Goal: Task Accomplishment & Management: Manage account settings

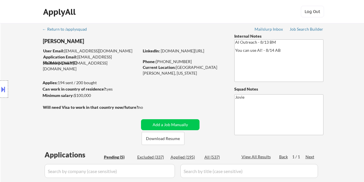
select select ""pending""
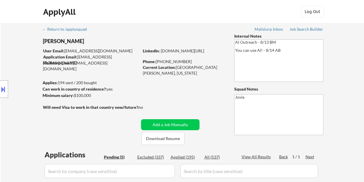
scroll to position [70, 0]
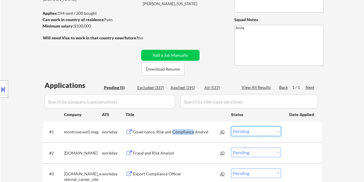
click at [269, 132] on select "Choose an option... Pending Applied Excluded (Questions) Excluded (Expired) Exc…" at bounding box center [256, 132] width 50 height 10
click at [231, 127] on select "Choose an option... Pending Applied Excluded (Questions) Excluded (Expired) Exc…" at bounding box center [256, 132] width 50 height 10
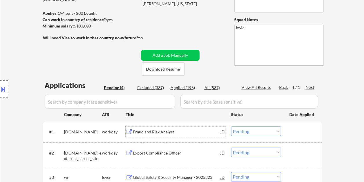
click at [167, 133] on div "Fraud and Risk Analyst" at bounding box center [177, 132] width 88 height 6
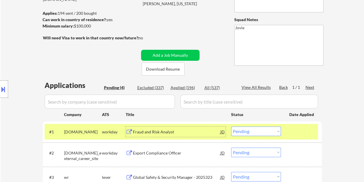
click at [266, 134] on select "Choose an option... Pending Applied Excluded (Questions) Excluded (Expired) Exc…" at bounding box center [256, 132] width 50 height 10
click at [231, 127] on select "Choose an option... Pending Applied Excluded (Questions) Excluded (Expired) Exc…" at bounding box center [256, 132] width 50 height 10
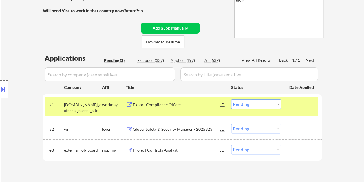
scroll to position [99, 0]
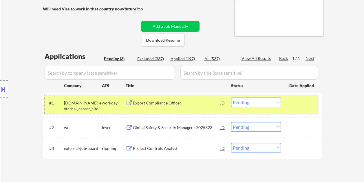
click at [172, 108] on div "#1 [DOMAIN_NAME]_external_career_site workday Export Compliance Officer JD Choo…" at bounding box center [182, 104] width 274 height 19
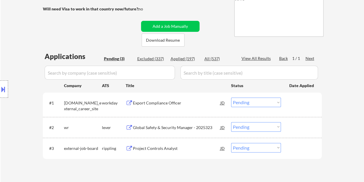
click at [165, 105] on div "Export Compliance Officer" at bounding box center [177, 103] width 88 height 6
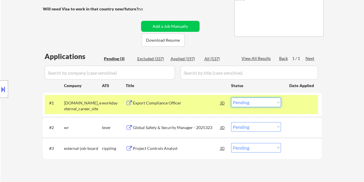
click at [267, 99] on select "Choose an option... Pending Applied Excluded (Questions) Excluded (Expired) Exc…" at bounding box center [256, 103] width 50 height 10
click at [231, 98] on select "Choose an option... Pending Applied Excluded (Questions) Excluded (Expired) Exc…" at bounding box center [256, 103] width 50 height 10
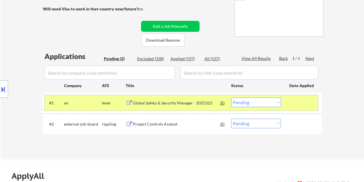
click at [307, 106] on div at bounding box center [303, 103] width 26 height 10
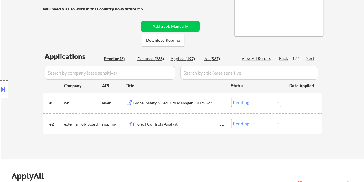
click at [297, 104] on div at bounding box center [303, 103] width 26 height 10
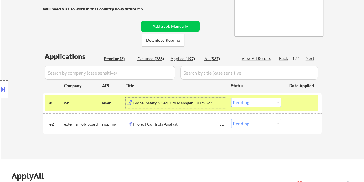
click at [202, 98] on div "Global Safety & Security Manager - 2025323" at bounding box center [177, 103] width 88 height 10
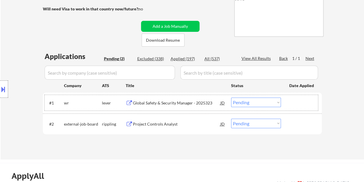
drag, startPoint x: 301, startPoint y: 101, endPoint x: 292, endPoint y: 103, distance: 9.7
click at [301, 101] on div at bounding box center [303, 103] width 26 height 10
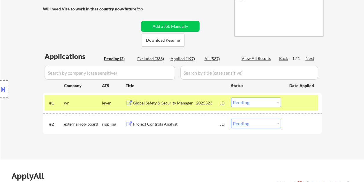
click at [274, 103] on select "Choose an option... Pending Applied Excluded (Questions) Excluded (Expired) Exc…" at bounding box center [256, 103] width 50 height 10
click at [231, 98] on select "Choose an option... Pending Applied Excluded (Questions) Excluded (Expired) Exc…" at bounding box center [256, 103] width 50 height 10
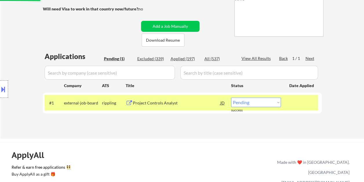
click at [155, 100] on div "Project Controls Analyst" at bounding box center [177, 103] width 88 height 6
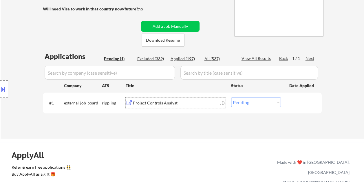
drag, startPoint x: 305, startPoint y: 105, endPoint x: 301, endPoint y: 105, distance: 3.5
click at [303, 105] on div at bounding box center [303, 103] width 26 height 10
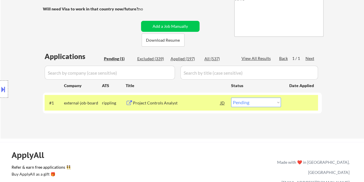
click at [278, 103] on select "Choose an option... Pending Applied Excluded (Questions) Excluded (Expired) Exc…" at bounding box center [256, 103] width 50 height 10
click at [231, 98] on select "Choose an option... Pending Applied Excluded (Questions) Excluded (Expired) Exc…" at bounding box center [256, 103] width 50 height 10
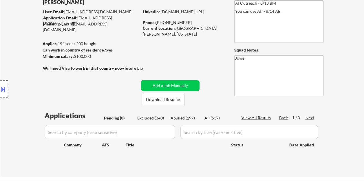
scroll to position [41, 0]
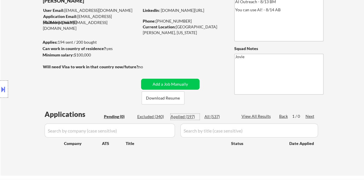
click at [187, 118] on div "Applied (197)" at bounding box center [185, 117] width 29 height 6
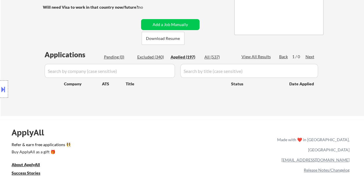
scroll to position [128, 0]
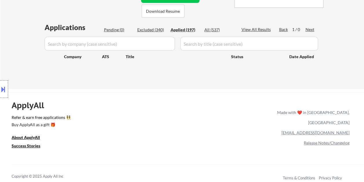
select select ""applied""
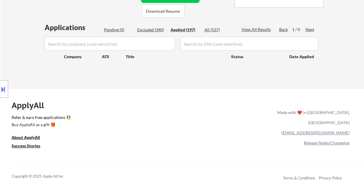
select select ""applied""
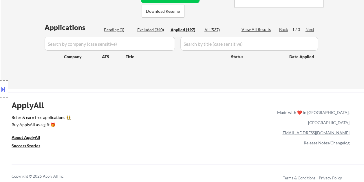
select select ""applied""
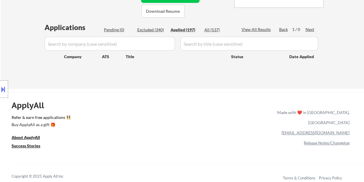
select select ""applied""
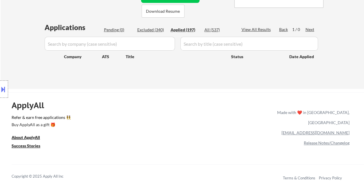
select select ""applied""
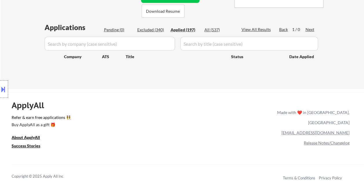
select select ""applied""
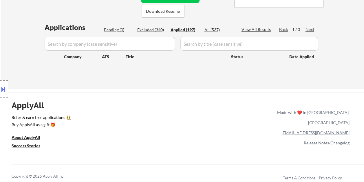
select select ""applied""
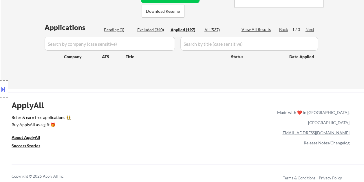
select select ""applied""
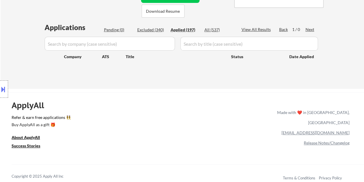
select select ""applied""
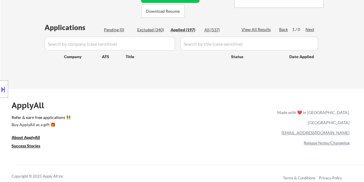
select select ""applied""
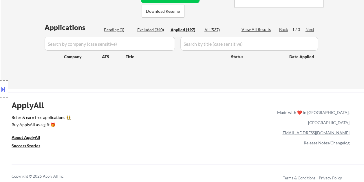
select select ""applied""
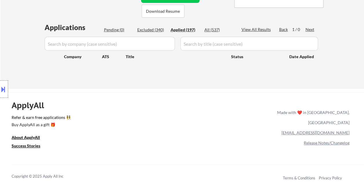
select select ""applied""
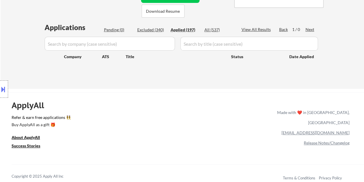
select select ""applied""
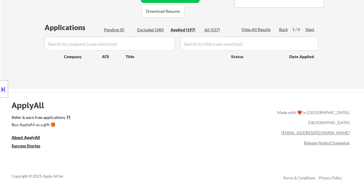
select select ""applied""
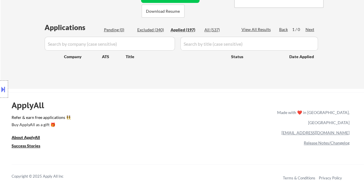
select select ""applied""
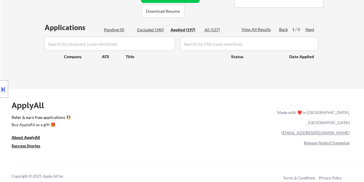
select select ""applied""
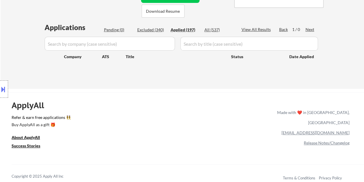
select select ""applied""
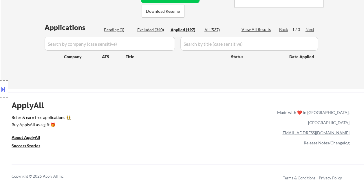
select select ""applied""
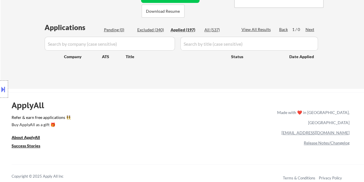
select select ""applied""
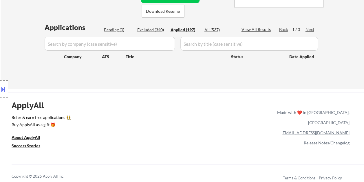
select select ""applied""
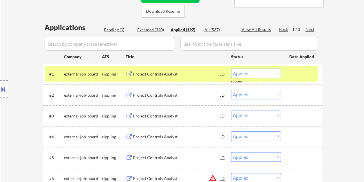
scroll to position [157, 0]
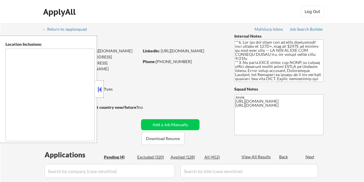
select select ""pending""
type textarea "country:US"
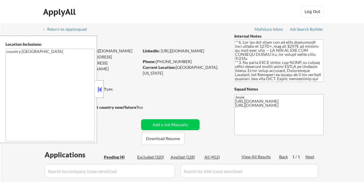
click at [99, 89] on button at bounding box center [100, 89] width 6 height 9
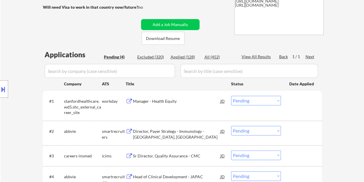
scroll to position [116, 0]
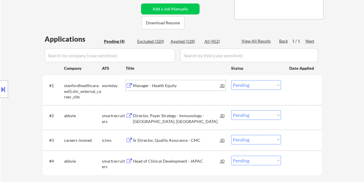
click at [156, 88] on div "Manager - Health Equity" at bounding box center [177, 86] width 88 height 6
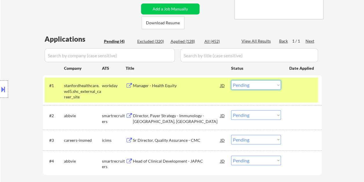
click at [277, 86] on select "Choose an option... Pending Applied Excluded (Questions) Excluded (Expired) Exc…" at bounding box center [256, 85] width 50 height 10
click at [231, 80] on select "Choose an option... Pending Applied Excluded (Questions) Excluded (Expired) Exc…" at bounding box center [256, 85] width 50 height 10
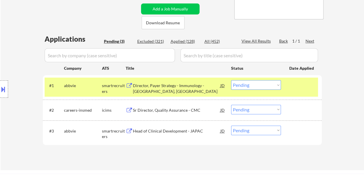
click at [292, 89] on div at bounding box center [303, 85] width 26 height 10
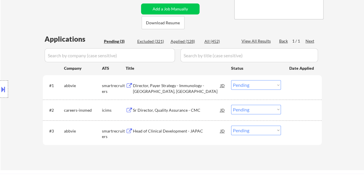
click at [295, 87] on div at bounding box center [303, 85] width 26 height 10
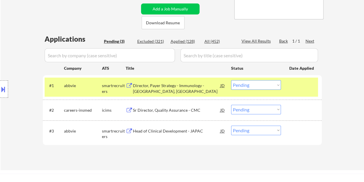
click at [168, 83] on div "Director, Payer Strategy - Immunology - Lake County, IL" at bounding box center [177, 88] width 88 height 11
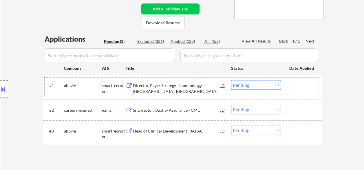
click at [292, 86] on div at bounding box center [303, 85] width 26 height 10
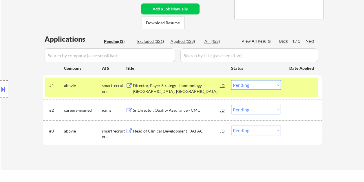
click at [276, 88] on select "Choose an option... Pending Applied Excluded (Questions) Excluded (Expired) Exc…" at bounding box center [256, 85] width 50 height 10
click at [231, 80] on select "Choose an option... Pending Applied Excluded (Questions) Excluded (Expired) Exc…" at bounding box center [256, 85] width 50 height 10
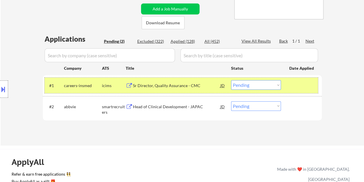
click at [302, 88] on div at bounding box center [303, 85] width 26 height 10
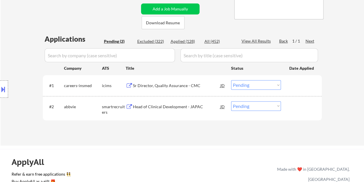
click at [292, 90] on div at bounding box center [303, 85] width 26 height 10
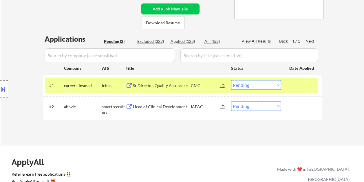
click at [178, 89] on div "Sr Director, Quality Assurance - CMC" at bounding box center [177, 85] width 88 height 10
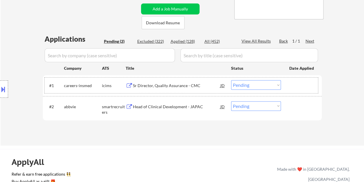
click at [296, 91] on div "#1 careers-insmed icims Sr Director, Quality Assurance - CMC JD Choose an optio…" at bounding box center [182, 86] width 274 height 16
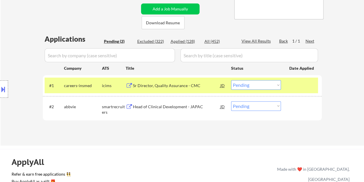
drag, startPoint x: 277, startPoint y: 87, endPoint x: 272, endPoint y: 84, distance: 5.6
click at [277, 87] on select "Choose an option... Pending Applied Excluded (Questions) Excluded (Expired) Exc…" at bounding box center [256, 85] width 50 height 10
click at [231, 80] on select "Choose an option... Pending Applied Excluded (Questions) Excluded (Expired) Exc…" at bounding box center [256, 85] width 50 height 10
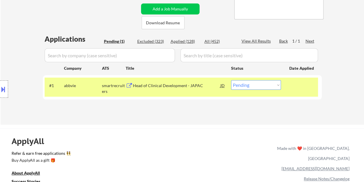
click at [152, 83] on div "Head of Clinical Development - JAPAC" at bounding box center [177, 86] width 88 height 6
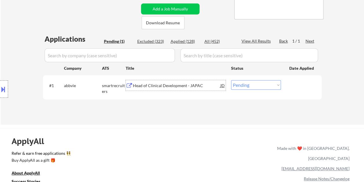
click at [293, 86] on div at bounding box center [303, 85] width 26 height 10
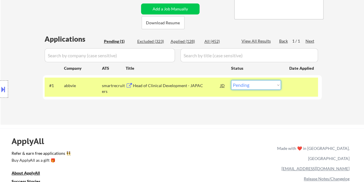
click at [279, 85] on select "Choose an option... Pending Applied Excluded (Questions) Excluded (Expired) Exc…" at bounding box center [256, 85] width 50 height 10
select select ""excluded__bad_match_""
click at [231, 80] on select "Choose an option... Pending Applied Excluded (Questions) Excluded (Expired) Exc…" at bounding box center [256, 85] width 50 height 10
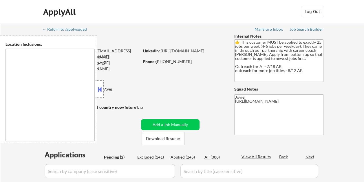
select select ""pending""
click at [99, 89] on button at bounding box center [100, 89] width 6 height 9
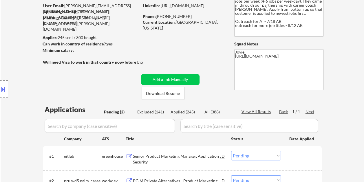
scroll to position [116, 0]
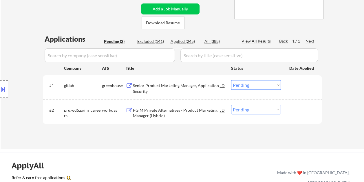
click at [154, 88] on div "Senior Product Marketing Manager, Application Security" at bounding box center [177, 88] width 88 height 11
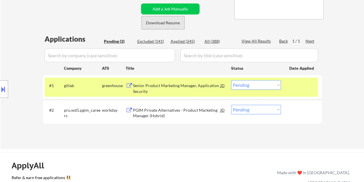
click at [159, 23] on button "Download Resume" at bounding box center [163, 22] width 43 height 13
click at [275, 84] on select "Choose an option... Pending Applied Excluded (Questions) Excluded (Expired) Exc…" at bounding box center [256, 85] width 50 height 10
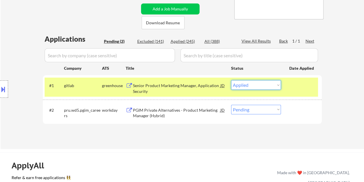
click at [231, 80] on select "Choose an option... Pending Applied Excluded (Questions) Excluded (Expired) Exc…" at bounding box center [256, 85] width 50 height 10
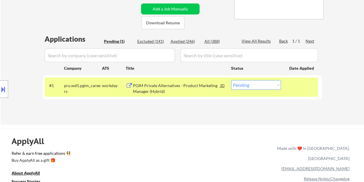
click at [157, 89] on div "PGIM Private Alternatives - Product Marketing Manager (Hybrid)" at bounding box center [177, 88] width 88 height 11
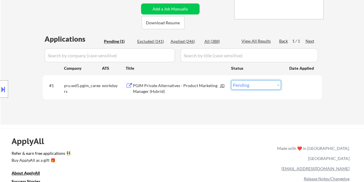
click at [278, 84] on select "Choose an option... Pending Applied Excluded (Questions) Excluded (Expired) Exc…" at bounding box center [256, 85] width 50 height 10
click at [231, 80] on select "Choose an option... Pending Applied Excluded (Questions) Excluded (Expired) Exc…" at bounding box center [256, 85] width 50 height 10
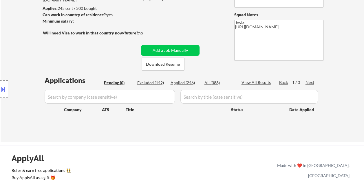
scroll to position [145, 0]
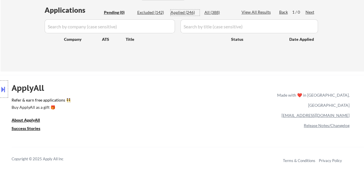
click at [184, 10] on div "Applied (246)" at bounding box center [185, 13] width 29 height 6
select select ""applied""
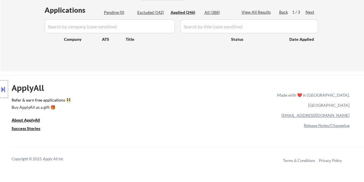
select select ""applied""
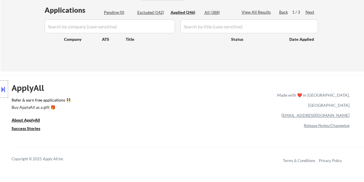
select select ""applied""
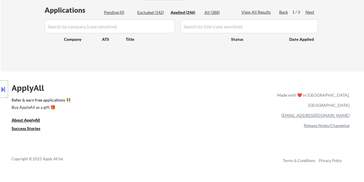
select select ""applied""
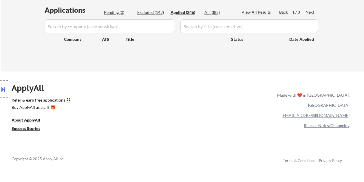
select select ""applied""
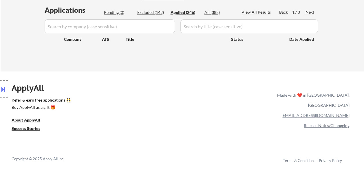
select select ""applied""
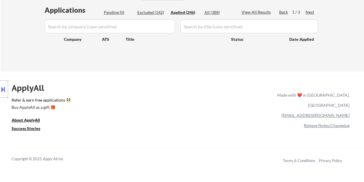
select select ""applied""
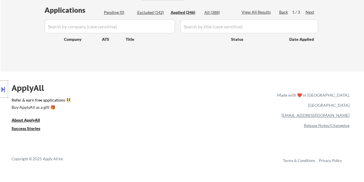
select select ""applied""
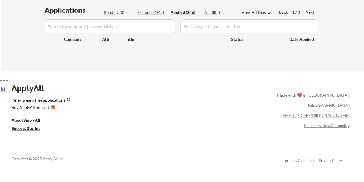
select select ""applied""
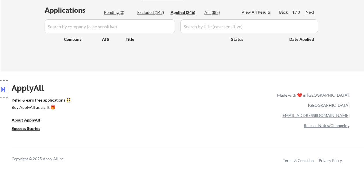
select select ""applied""
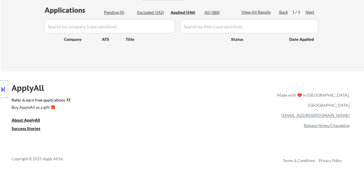
select select ""applied""
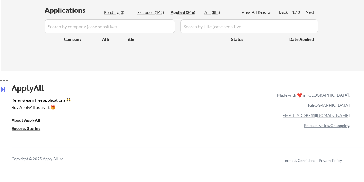
select select ""applied""
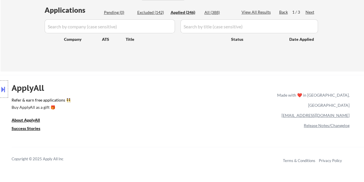
select select ""applied""
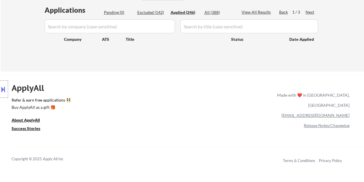
select select ""applied""
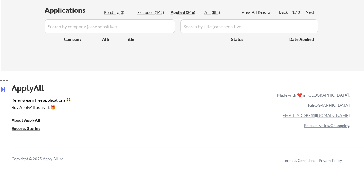
select select ""applied""
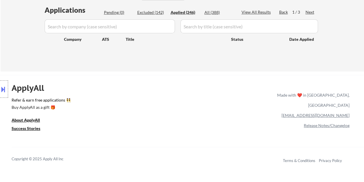
select select ""applied""
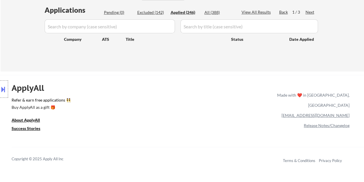
select select ""applied""
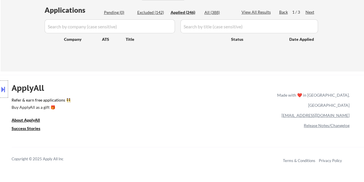
select select ""applied""
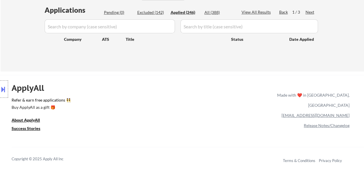
select select ""applied""
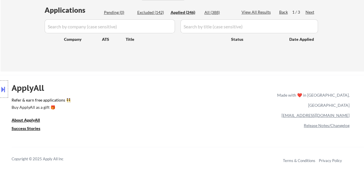
select select ""applied""
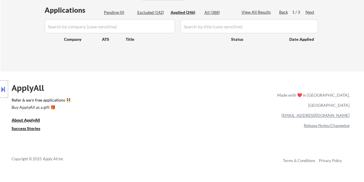
select select ""applied""
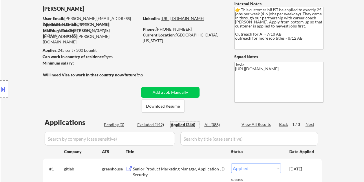
scroll to position [0, 0]
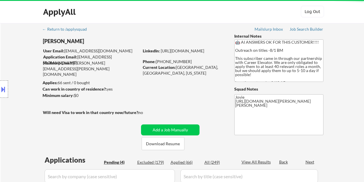
select select ""pending""
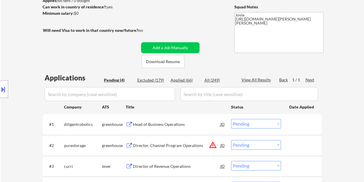
scroll to position [87, 0]
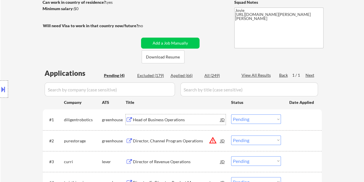
click at [148, 118] on div "Head of Business Operations" at bounding box center [177, 120] width 88 height 6
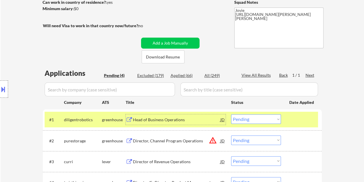
click at [272, 120] on select "Choose an option... Pending Applied Excluded (Questions) Excluded (Expired) Exc…" at bounding box center [256, 119] width 50 height 10
click at [231, 114] on select "Choose an option... Pending Applied Excluded (Questions) Excluded (Expired) Exc…" at bounding box center [256, 119] width 50 height 10
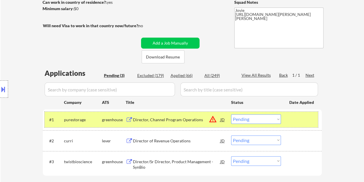
click at [293, 121] on div at bounding box center [303, 119] width 26 height 10
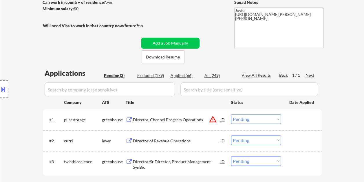
click at [285, 122] on div "#1 purestorage greenhouse Director, Channel Program Operations JD warning_amber…" at bounding box center [182, 120] width 274 height 16
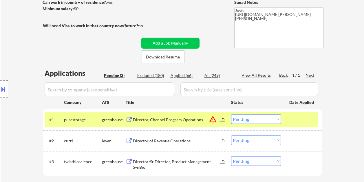
click at [185, 119] on div "Director, Channel Program Operations" at bounding box center [177, 120] width 88 height 6
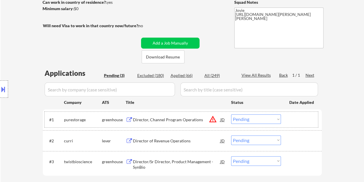
click at [290, 119] on div at bounding box center [303, 119] width 26 height 10
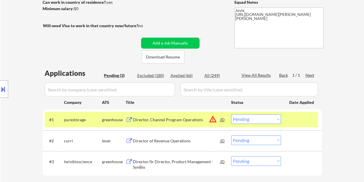
click at [278, 119] on select "Choose an option... Pending Applied Excluded (Questions) Excluded (Expired) Exc…" at bounding box center [256, 119] width 50 height 10
click at [231, 114] on select "Choose an option... Pending Applied Excluded (Questions) Excluded (Expired) Exc…" at bounding box center [256, 119] width 50 height 10
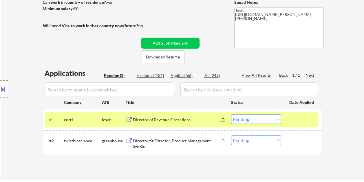
click at [299, 120] on div at bounding box center [303, 119] width 26 height 10
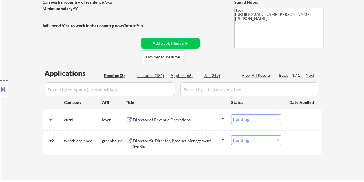
click at [290, 122] on div at bounding box center [303, 119] width 26 height 10
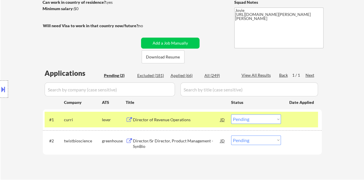
click at [198, 120] on div "Director of Revenue Operations" at bounding box center [177, 120] width 88 height 6
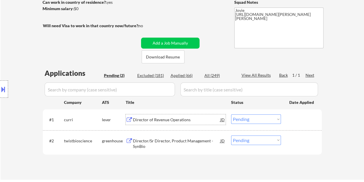
click at [292, 119] on div at bounding box center [303, 119] width 26 height 10
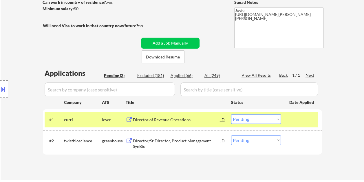
click at [278, 120] on select "Choose an option... Pending Applied Excluded (Questions) Excluded (Expired) Exc…" at bounding box center [256, 119] width 50 height 10
click at [231, 114] on select "Choose an option... Pending Applied Excluded (Questions) Excluded (Expired) Exc…" at bounding box center [256, 119] width 50 height 10
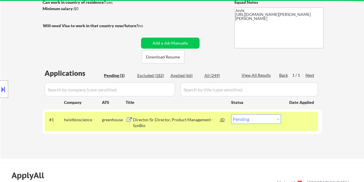
click at [293, 120] on div at bounding box center [303, 119] width 26 height 10
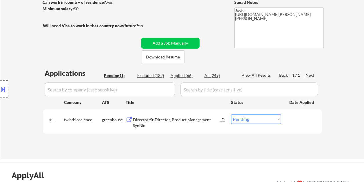
click at [292, 121] on div at bounding box center [303, 119] width 26 height 10
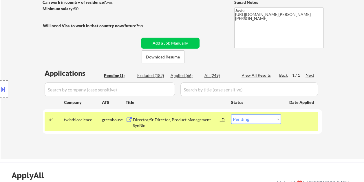
click at [199, 120] on div "Director/Sr Director, Product Management - SynBio" at bounding box center [177, 122] width 88 height 11
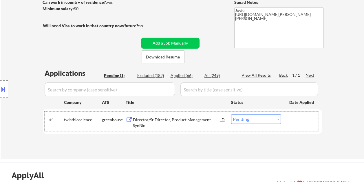
drag, startPoint x: 300, startPoint y: 123, endPoint x: 283, endPoint y: 123, distance: 17.7
click at [300, 123] on div at bounding box center [303, 119] width 26 height 10
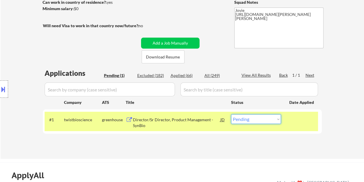
click at [277, 121] on select "Choose an option... Pending Applied Excluded (Questions) Excluded (Expired) Exc…" at bounding box center [256, 119] width 50 height 10
select select ""excluded__bad_match_""
click at [231, 114] on select "Choose an option... Pending Applied Excluded (Questions) Excluded (Expired) Exc…" at bounding box center [256, 119] width 50 height 10
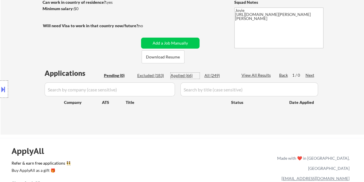
click at [182, 75] on div "Applied (66)" at bounding box center [185, 76] width 29 height 6
click at [179, 73] on div "Applied (66)" at bounding box center [185, 76] width 29 height 6
select select ""applied""
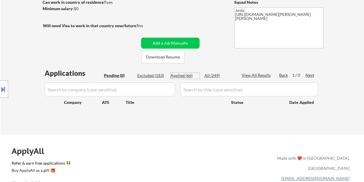
select select ""applied""
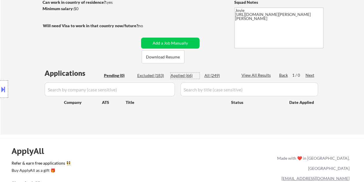
select select ""applied""
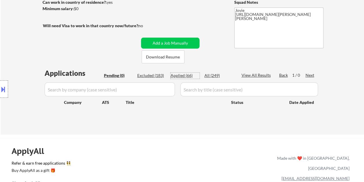
select select ""applied""
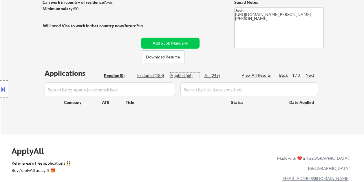
select select ""applied""
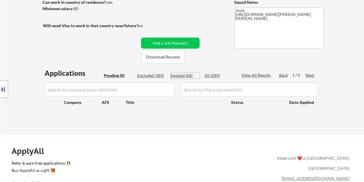
select select ""applied""
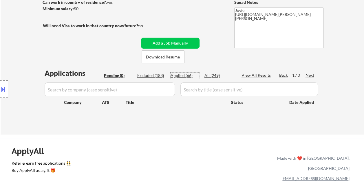
select select ""applied""
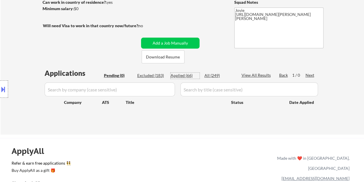
select select ""applied""
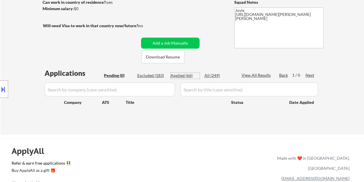
select select ""applied""
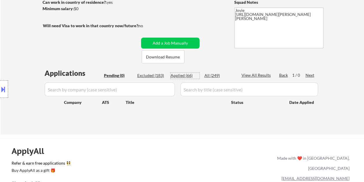
select select ""applied""
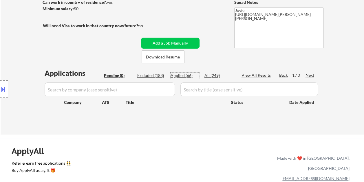
select select ""applied""
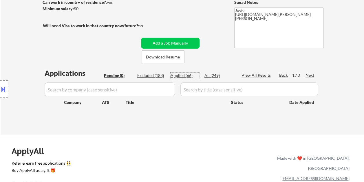
select select ""applied""
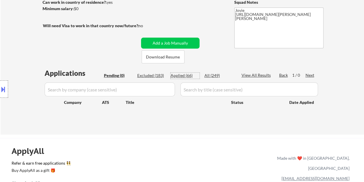
select select ""applied""
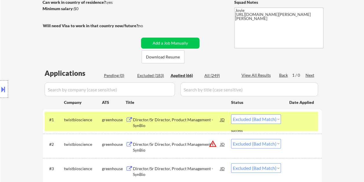
select select ""applied""
click at [152, 74] on div "Excluded (183)" at bounding box center [151, 76] width 29 height 6
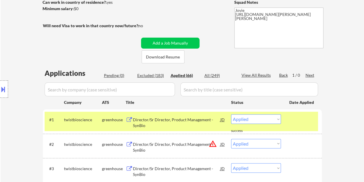
click at [109, 73] on div "Pending (0)" at bounding box center [118, 76] width 29 height 6
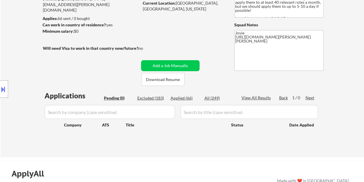
scroll to position [58, 0]
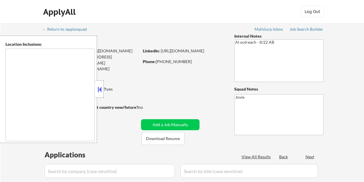
scroll to position [29, 0]
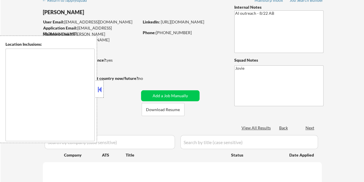
select select ""pending""
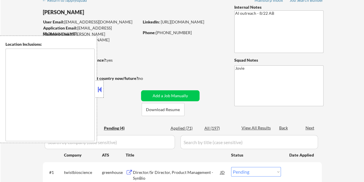
click at [99, 89] on button at bounding box center [100, 89] width 6 height 9
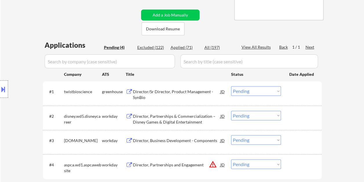
scroll to position [116, 0]
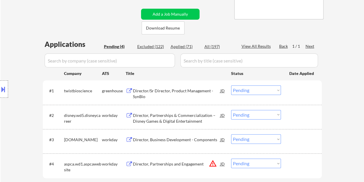
click at [168, 89] on div "Director/Sr Director, Product Management - SynBio" at bounding box center [177, 93] width 88 height 11
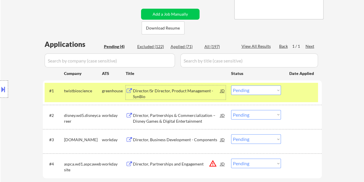
click at [261, 92] on select "Choose an option... Pending Applied Excluded (Questions) Excluded (Expired) Exc…" at bounding box center [256, 91] width 50 height 10
click at [231, 86] on select "Choose an option... Pending Applied Excluded (Questions) Excluded (Expired) Exc…" at bounding box center [256, 91] width 50 height 10
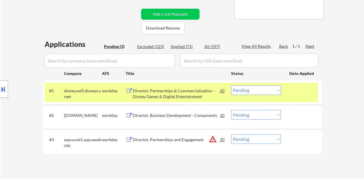
click at [296, 94] on div at bounding box center [303, 91] width 26 height 10
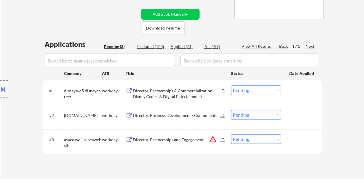
click at [165, 90] on div "Director, Partnerships & Commercialization – Disney Games & Digital Entertainme…" at bounding box center [177, 93] width 88 height 11
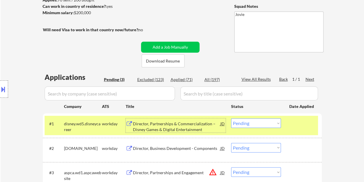
scroll to position [87, 0]
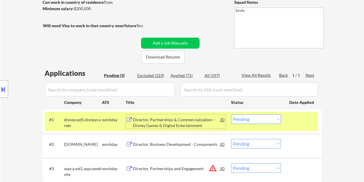
click at [179, 123] on div "Director, Partnerships & Commercialization – Disney Games & Digital Entertainme…" at bounding box center [177, 122] width 88 height 11
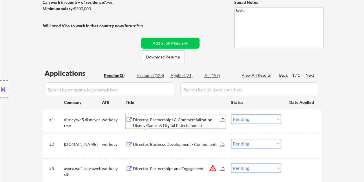
click at [265, 116] on select "Choose an option... Pending Applied Excluded (Questions) Excluded (Expired) Exc…" at bounding box center [256, 119] width 50 height 10
click at [231, 114] on select "Choose an option... Pending Applied Excluded (Questions) Excluded (Expired) Exc…" at bounding box center [256, 119] width 50 height 10
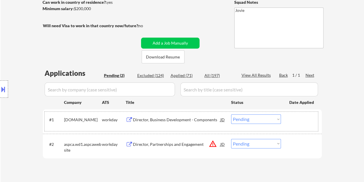
click at [293, 124] on div at bounding box center [303, 119] width 26 height 10
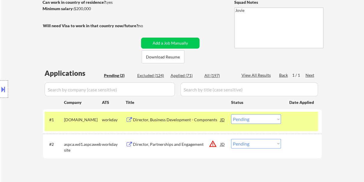
click at [157, 121] on div "Director, Business Development - Components" at bounding box center [177, 120] width 88 height 6
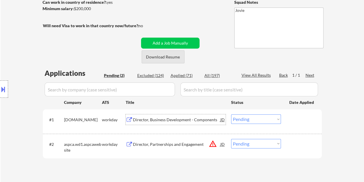
click at [168, 57] on button "Download Resume" at bounding box center [163, 56] width 43 height 13
click at [213, 20] on div "← Return to /applysquad Mailslurp Inbox Job Search Builder [PERSON_NAME] User E…" at bounding box center [182, 57] width 289 height 243
click at [290, 126] on div "#1 [DOMAIN_NAME] workday Director, Business Development - Components JD Choose …" at bounding box center [182, 121] width 274 height 19
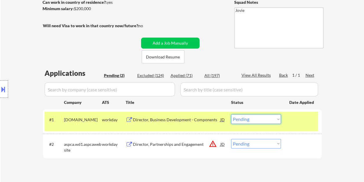
click at [279, 121] on select "Choose an option... Pending Applied Excluded (Questions) Excluded (Expired) Exc…" at bounding box center [256, 119] width 50 height 10
click at [231, 114] on select "Choose an option... Pending Applied Excluded (Questions) Excluded (Expired) Exc…" at bounding box center [256, 119] width 50 height 10
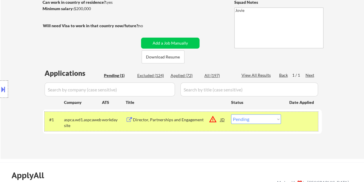
click at [294, 121] on div at bounding box center [303, 119] width 26 height 10
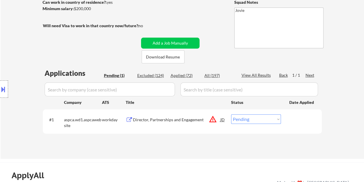
drag, startPoint x: 288, startPoint y: 126, endPoint x: 200, endPoint y: 123, distance: 87.9
click at [288, 126] on div "#1 aspca.wd1.aspcawebsite workday Director, Partnerships and Engagement JD warn…" at bounding box center [182, 121] width 274 height 19
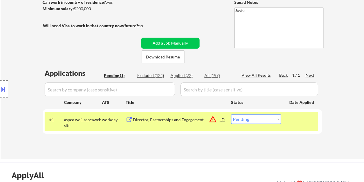
click at [159, 123] on div "Director, Partnerships and Engagement" at bounding box center [177, 119] width 88 height 10
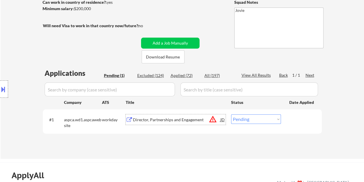
click at [274, 119] on select "Choose an option... Pending Applied Excluded (Questions) Excluded (Expired) Exc…" at bounding box center [256, 119] width 50 height 10
click at [231, 114] on select "Choose an option... Pending Applied Excluded (Questions) Excluded (Expired) Exc…" at bounding box center [256, 119] width 50 height 10
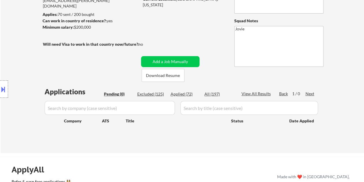
scroll to position [29, 0]
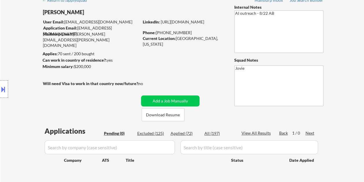
click at [184, 135] on div "Applied (72)" at bounding box center [185, 134] width 29 height 6
select select ""applied""
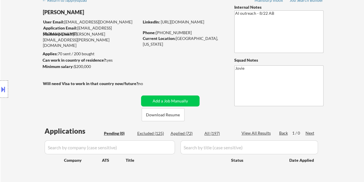
select select ""applied""
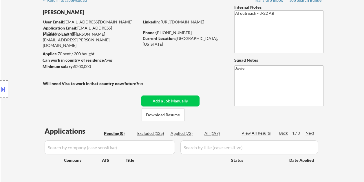
select select ""applied""
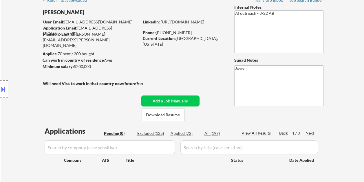
select select ""applied""
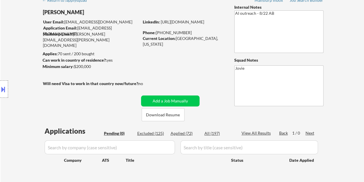
select select ""applied""
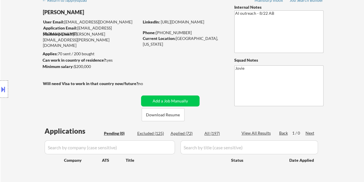
select select ""applied""
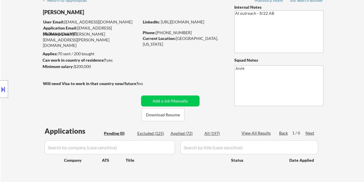
select select ""applied""
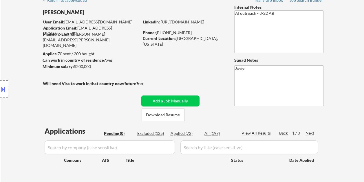
select select ""applied""
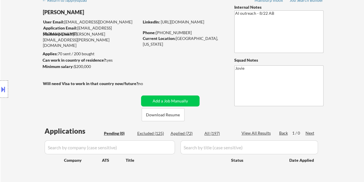
select select ""applied""
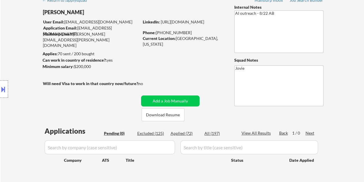
select select ""applied""
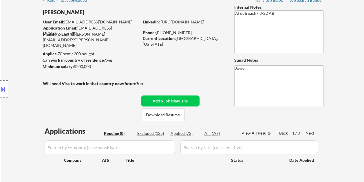
select select ""applied""
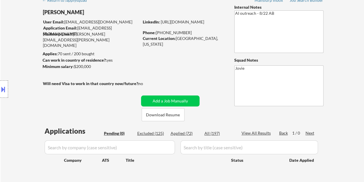
select select ""applied""
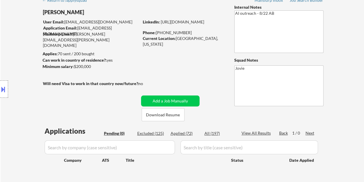
select select ""applied""
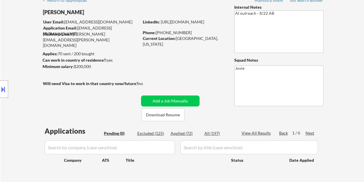
select select ""applied""
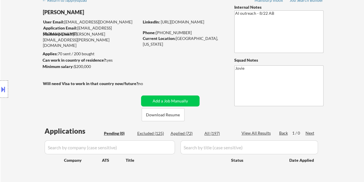
select select ""applied""
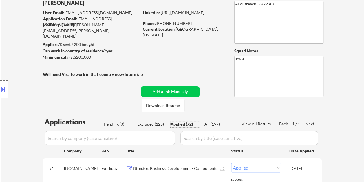
scroll to position [58, 0]
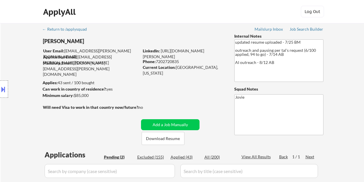
select select ""pending""
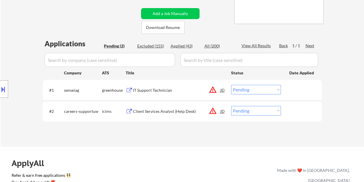
scroll to position [116, 0]
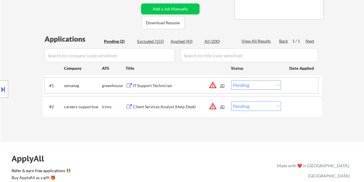
click at [157, 80] on div "#1 senseiag greenhouse IT Support Technician JD warning_amber Choose an option.…" at bounding box center [182, 86] width 274 height 16
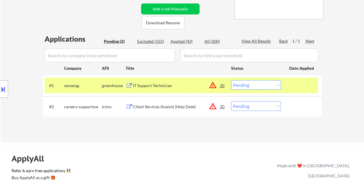
click at [158, 83] on div "IT Support Technician" at bounding box center [177, 85] width 88 height 10
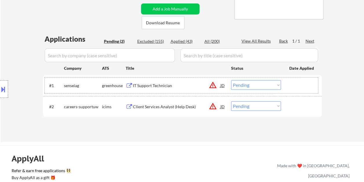
click at [283, 84] on div "#1 senseiag greenhouse IT Support Technician JD warning_amber Choose an option.…" at bounding box center [182, 86] width 274 height 16
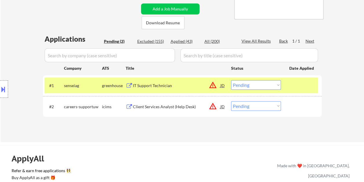
click at [274, 83] on select "Choose an option... Pending Applied Excluded (Questions) Excluded (Expired) Exc…" at bounding box center [256, 85] width 50 height 10
click at [231, 80] on select "Choose an option... Pending Applied Excluded (Questions) Excluded (Expired) Exc…" at bounding box center [256, 85] width 50 height 10
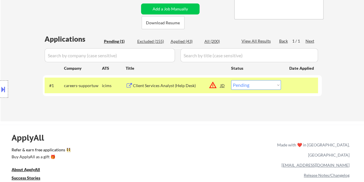
click at [175, 87] on div "Client Services Analyst (Help Desk)" at bounding box center [177, 86] width 88 height 6
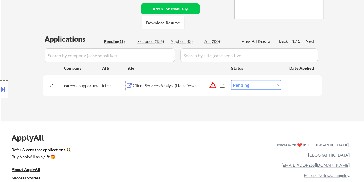
click at [265, 86] on select "Choose an option... Pending Applied Excluded (Questions) Excluded (Expired) Exc…" at bounding box center [256, 85] width 50 height 10
select select ""excluded__bad_match_""
click at [231, 80] on select "Choose an option... Pending Applied Excluded (Questions) Excluded (Expired) Exc…" at bounding box center [256, 85] width 50 height 10
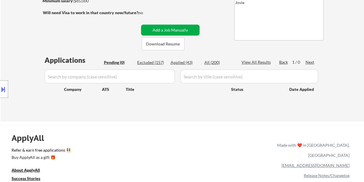
scroll to position [58, 0]
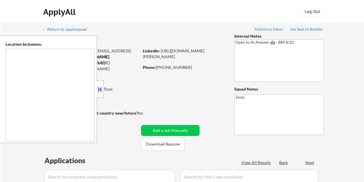
select select ""pending""
click at [101, 89] on button at bounding box center [100, 89] width 6 height 9
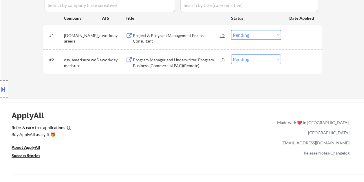
scroll to position [174, 0]
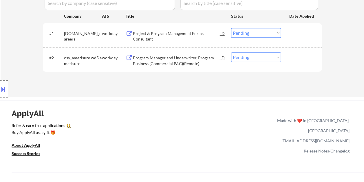
click at [163, 40] on div "Project & Program Management Forms Consultant" at bounding box center [177, 36] width 88 height 11
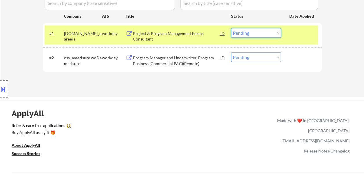
click at [269, 33] on select "Choose an option... Pending Applied Excluded (Questions) Excluded (Expired) Exc…" at bounding box center [256, 33] width 50 height 10
click at [231, 28] on select "Choose an option... Pending Applied Excluded (Questions) Excluded (Expired) Exc…" at bounding box center [256, 33] width 50 height 10
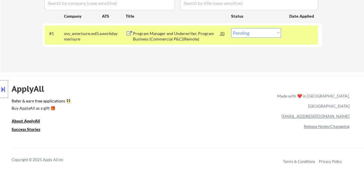
click at [193, 37] on div "Program Manager and Underwriter, Program Business (Commercial P&C)(Remote)" at bounding box center [177, 36] width 88 height 11
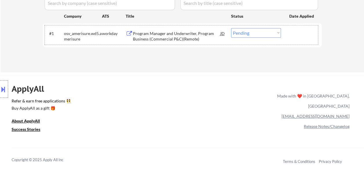
click at [286, 40] on div "#1 osv_amerisure.wd5.amerisure workday Program Manager and Underwriter, Program…" at bounding box center [182, 35] width 274 height 19
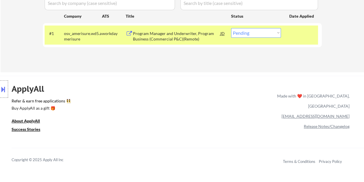
click at [277, 33] on select "Choose an option... Pending Applied Excluded (Questions) Excluded (Expired) Exc…" at bounding box center [256, 33] width 50 height 10
select select ""excluded__bad_match_""
click at [231, 28] on select "Choose an option... Pending Applied Excluded (Questions) Excluded (Expired) Exc…" at bounding box center [256, 33] width 50 height 10
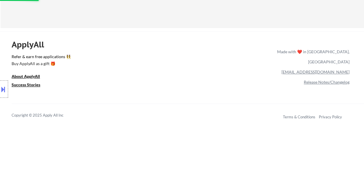
scroll to position [203, 0]
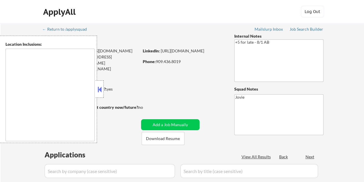
select select ""pending""
type textarea "Beverly Hills, CA West Hollywood, CA Century City, CA Westwood, CA Santa Monica…"
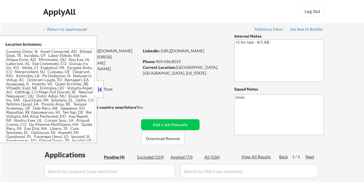
click at [97, 90] on button at bounding box center [100, 89] width 6 height 9
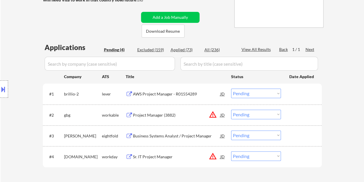
scroll to position [116, 0]
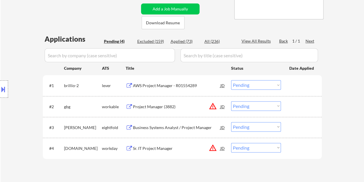
click at [173, 87] on div "AWS Project Manager - R01554289" at bounding box center [177, 86] width 88 height 6
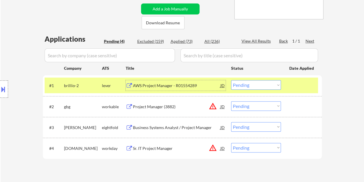
click at [248, 85] on select "Choose an option... Pending Applied Excluded (Questions) Excluded (Expired) Exc…" at bounding box center [256, 85] width 50 height 10
click at [231, 80] on select "Choose an option... Pending Applied Excluded (Questions) Excluded (Expired) Exc…" at bounding box center [256, 85] width 50 height 10
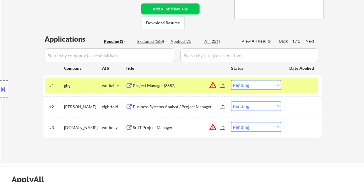
click at [144, 86] on div "Project Manager (3882)" at bounding box center [177, 86] width 88 height 6
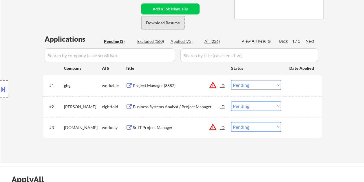
click at [165, 23] on button "Download Resume" at bounding box center [163, 22] width 43 height 13
click at [294, 88] on div at bounding box center [303, 85] width 26 height 10
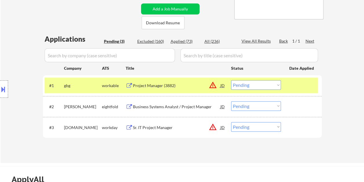
click at [277, 83] on select "Choose an option... Pending Applied Excluded (Questions) Excluded (Expired) Exc…" at bounding box center [256, 85] width 50 height 10
click at [231, 80] on select "Choose an option... Pending Applied Excluded (Questions) Excluded (Expired) Exc…" at bounding box center [256, 85] width 50 height 10
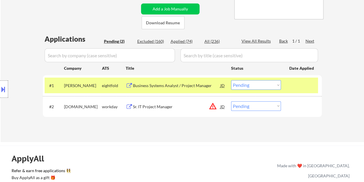
click at [175, 82] on div "Business Systems Analyst / Project Manager" at bounding box center [177, 85] width 88 height 10
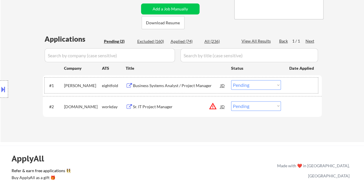
click at [292, 85] on div at bounding box center [303, 85] width 26 height 10
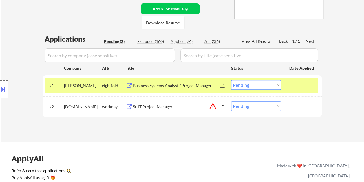
click at [275, 83] on select "Choose an option... Pending Applied Excluded (Questions) Excluded (Expired) Exc…" at bounding box center [256, 85] width 50 height 10
click at [231, 80] on select "Choose an option... Pending Applied Excluded (Questions) Excluded (Expired) Exc…" at bounding box center [256, 85] width 50 height 10
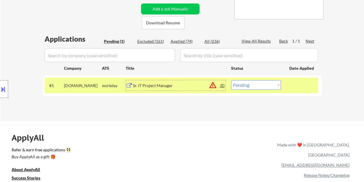
click at [180, 85] on div "Sr. IT Project Manager" at bounding box center [177, 86] width 88 height 6
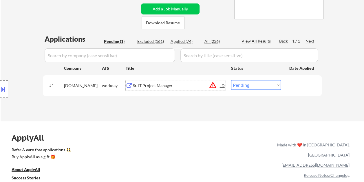
click at [294, 83] on div at bounding box center [303, 85] width 26 height 10
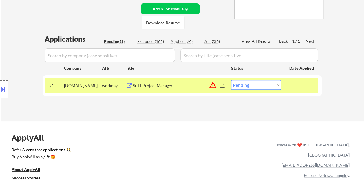
click at [274, 84] on select "Choose an option... Pending Applied Excluded (Questions) Excluded (Expired) Exc…" at bounding box center [256, 85] width 50 height 10
click at [231, 80] on select "Choose an option... Pending Applied Excluded (Questions) Excluded (Expired) Exc…" at bounding box center [256, 85] width 50 height 10
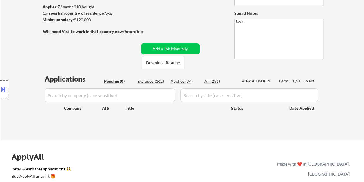
scroll to position [58, 0]
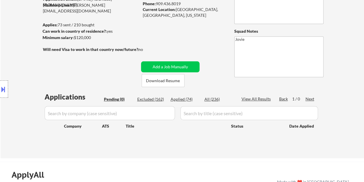
click at [188, 99] on div "Applied (74)" at bounding box center [185, 100] width 29 height 6
select select ""applied""
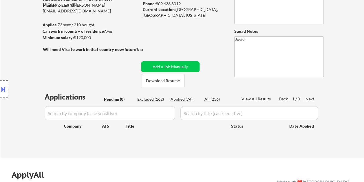
select select ""applied""
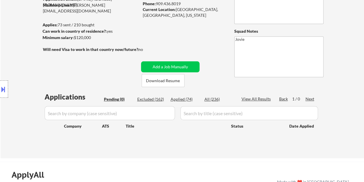
select select ""applied""
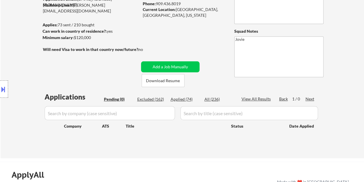
select select ""applied""
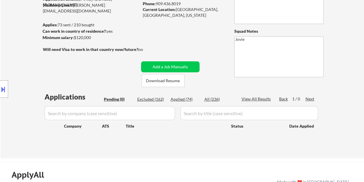
select select ""applied""
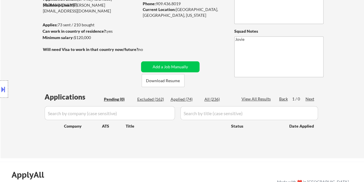
select select ""applied""
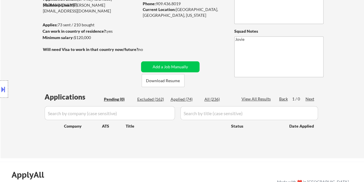
select select ""applied""
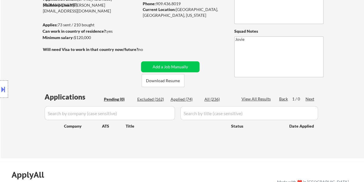
select select ""applied""
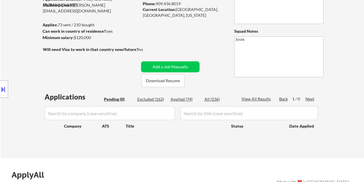
select select ""applied""
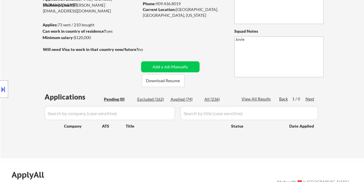
select select ""applied""
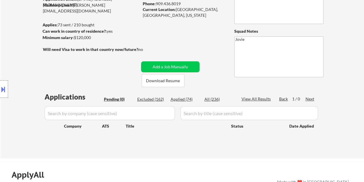
select select ""applied""
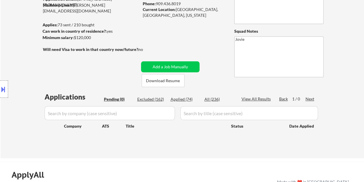
select select ""applied""
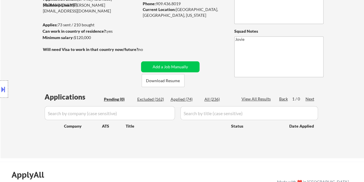
select select ""applied""
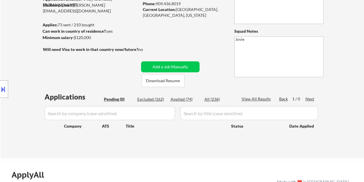
select select ""applied""
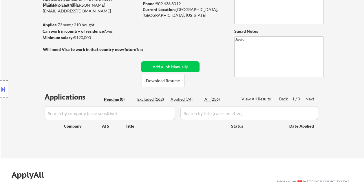
select select ""applied""
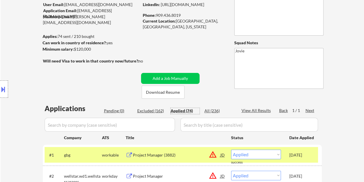
scroll to position [29, 0]
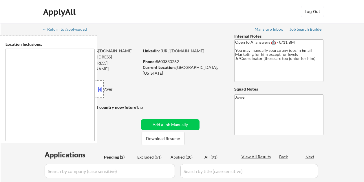
select select ""pending""
click at [98, 91] on button at bounding box center [100, 89] width 6 height 9
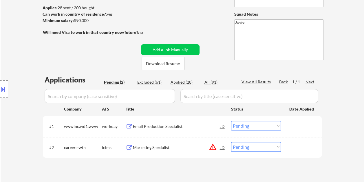
scroll to position [87, 0]
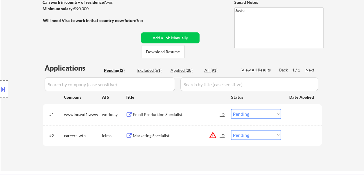
click at [209, 7] on div "← Return to /applysquad Mailslurp Inbox Job Search Builder [PERSON_NAME] User E…" at bounding box center [182, 51] width 289 height 230
click at [153, 114] on div "Email Production Specialist" at bounding box center [177, 115] width 88 height 6
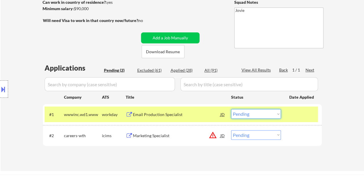
click at [280, 114] on select "Choose an option... Pending Applied Excluded (Questions) Excluded (Expired) Exc…" at bounding box center [256, 114] width 50 height 10
click at [231, 109] on select "Choose an option... Pending Applied Excluded (Questions) Excluded (Expired) Exc…" at bounding box center [256, 114] width 50 height 10
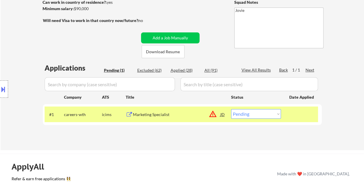
click at [170, 112] on div "Marketing Specialist" at bounding box center [177, 115] width 88 height 6
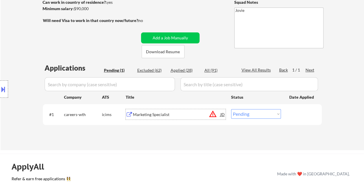
click at [293, 114] on div at bounding box center [303, 114] width 26 height 10
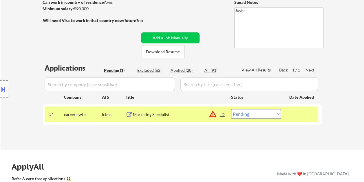
click at [277, 114] on select "Choose an option... Pending Applied Excluded (Questions) Excluded (Expired) Exc…" at bounding box center [256, 114] width 50 height 10
select select ""excluded__bad_match_""
click at [231, 109] on select "Choose an option... Pending Applied Excluded (Questions) Excluded (Expired) Exc…" at bounding box center [256, 114] width 50 height 10
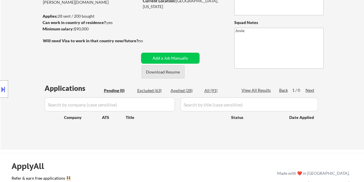
scroll to position [58, 0]
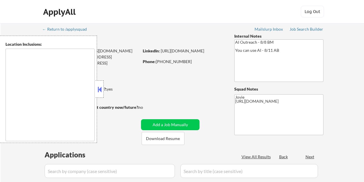
select select ""pending""
type textarea "remote"
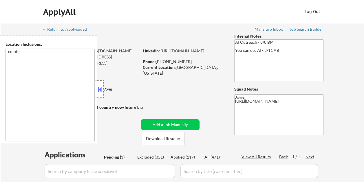
click at [100, 88] on button at bounding box center [100, 89] width 6 height 9
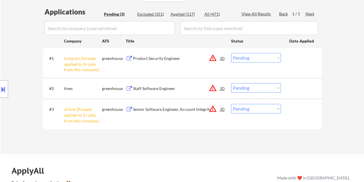
scroll to position [145, 0]
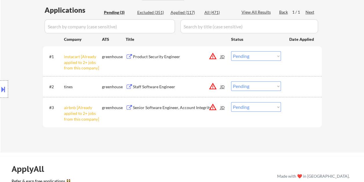
click at [156, 86] on div "Staff Software Engineer" at bounding box center [177, 87] width 88 height 6
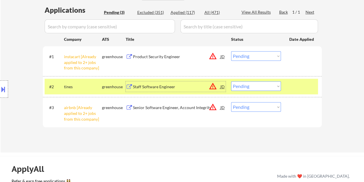
click at [265, 86] on select "Choose an option... Pending Applied Excluded (Questions) Excluded (Expired) Exc…" at bounding box center [256, 86] width 50 height 10
click at [231, 81] on select "Choose an option... Pending Applied Excluded (Questions) Excluded (Expired) Exc…" at bounding box center [256, 86] width 50 height 10
select select ""pending""
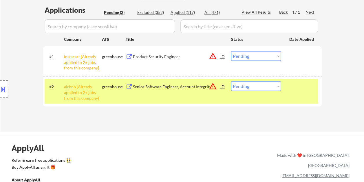
click at [162, 57] on div "Product Security Engineer" at bounding box center [177, 57] width 88 height 6
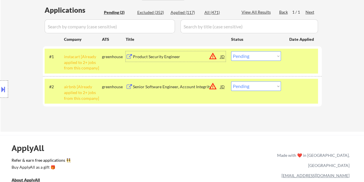
click at [223, 58] on div "JD" at bounding box center [223, 56] width 6 height 10
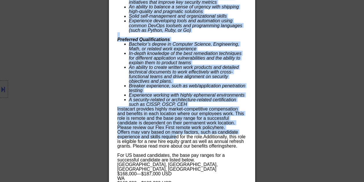
scroll to position [544, 0]
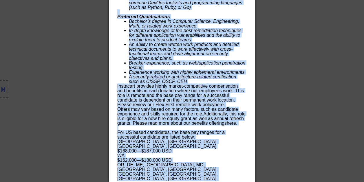
drag, startPoint x: 118, startPoint y: 24, endPoint x: 186, endPoint y: 178, distance: 168.0
copy div "Product Security Engineer instacart United States - Remote AI Location Check 🚫:…"
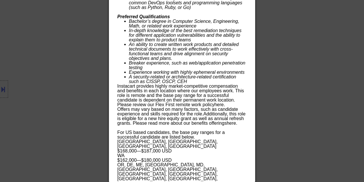
click at [308, 89] on div at bounding box center [182, 91] width 364 height 182
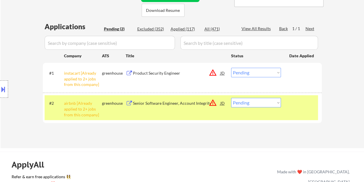
scroll to position [101, 0]
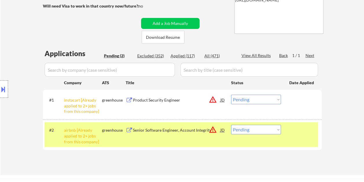
click at [288, 133] on div "#2 airbnb [Already applied to 2+ jobs from this company] greenhouse Senior Soft…" at bounding box center [182, 134] width 274 height 25
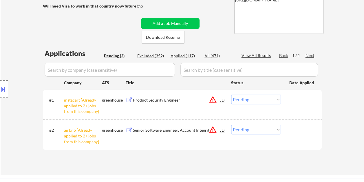
click at [169, 102] on div "Product Security Engineer" at bounding box center [177, 100] width 88 height 6
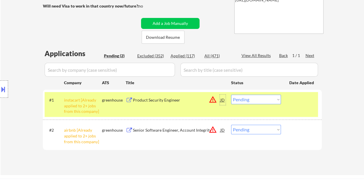
click at [222, 98] on div "JD" at bounding box center [223, 100] width 6 height 10
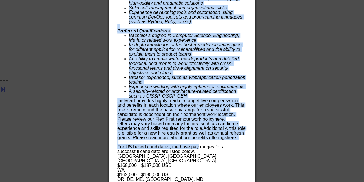
scroll to position [501, 0]
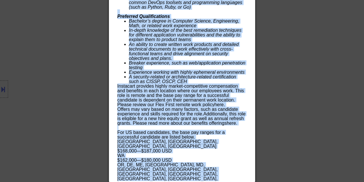
drag, startPoint x: 119, startPoint y: 25, endPoint x: 189, endPoint y: 177, distance: 167.3
copy div "Product Security Engineer instacart United States - Remote AI Location Check 🚫:…"
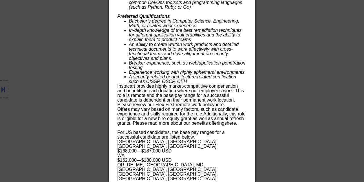
click at [301, 56] on div at bounding box center [182, 91] width 364 height 182
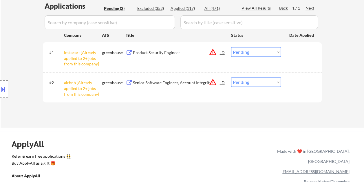
scroll to position [130, 0]
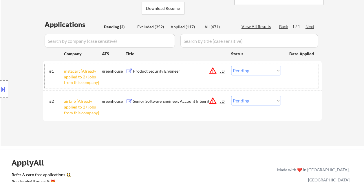
click at [294, 70] on div at bounding box center [303, 71] width 26 height 10
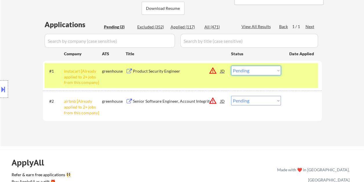
click at [278, 72] on select "Choose an option... Pending Applied Excluded (Questions) Excluded (Expired) Exc…" at bounding box center [256, 71] width 50 height 10
click at [231, 66] on select "Choose an option... Pending Applied Excluded (Questions) Excluded (Expired) Exc…" at bounding box center [256, 71] width 50 height 10
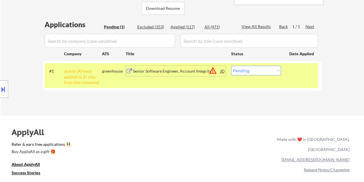
click at [169, 73] on div "Senior Software Engineer, Account Integrity" at bounding box center [177, 71] width 88 height 6
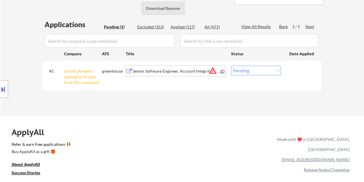
click at [164, 9] on button "Download Resume" at bounding box center [163, 8] width 43 height 13
click at [254, 71] on select "Choose an option... Pending Applied Excluded (Questions) Excluded (Expired) Exc…" at bounding box center [256, 71] width 50 height 10
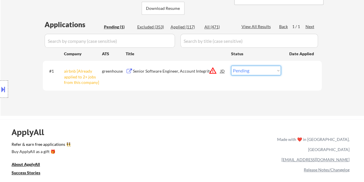
select select ""applied""
click at [231, 66] on select "Choose an option... Pending Applied Excluded (Questions) Excluded (Expired) Exc…" at bounding box center [256, 71] width 50 height 10
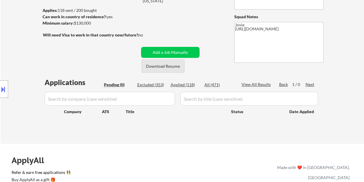
scroll to position [43, 0]
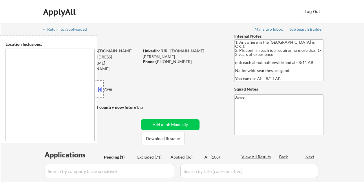
select select ""pending""
type textarea "country:[GEOGRAPHIC_DATA]"
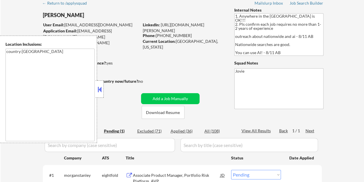
scroll to position [29, 0]
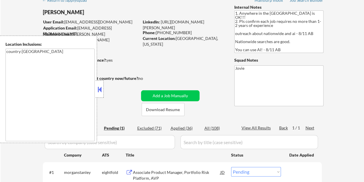
click at [100, 88] on button at bounding box center [100, 89] width 6 height 9
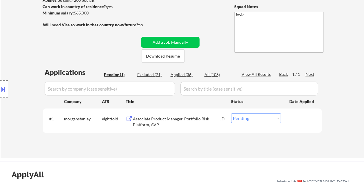
scroll to position [58, 0]
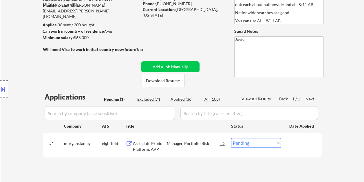
click at [215, 37] on div "← Return to /applysquad Mailslurp Inbox Job Search Builder Michael Flaim User E…" at bounding box center [182, 71] width 289 height 213
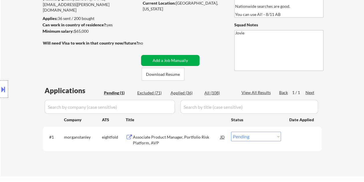
scroll to position [87, 0]
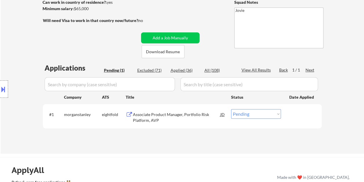
click at [169, 116] on div "Associate Product Manager, Portfolio Risk Platform, AVP" at bounding box center [177, 117] width 88 height 11
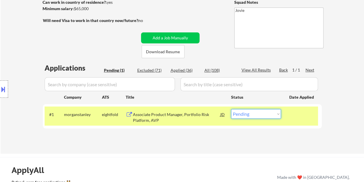
click at [264, 114] on select "Choose an option... Pending Applied Excluded (Questions) Excluded (Expired) Exc…" at bounding box center [256, 114] width 50 height 10
select select ""excluded__bad_match_""
click at [231, 109] on select "Choose an option... Pending Applied Excluded (Questions) Excluded (Expired) Exc…" at bounding box center [256, 114] width 50 height 10
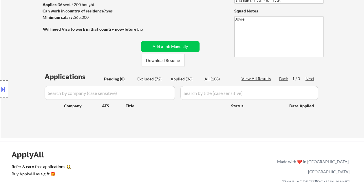
scroll to position [58, 0]
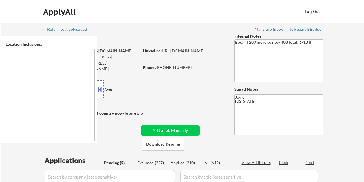
select select ""pending""
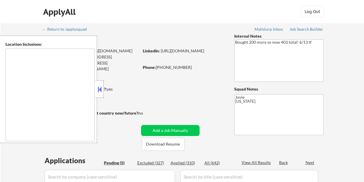
type textarea "[GEOGRAPHIC_DATA], [GEOGRAPHIC_DATA] [GEOGRAPHIC_DATA], [GEOGRAPHIC_DATA] [GEOG…"
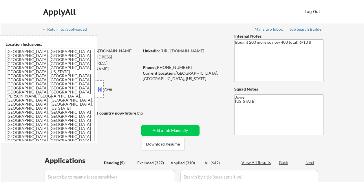
click at [101, 89] on button at bounding box center [100, 89] width 6 height 9
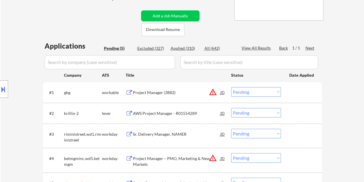
scroll to position [116, 0]
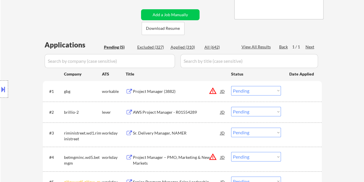
click at [159, 92] on div "Project Manager (3882)" at bounding box center [177, 92] width 88 height 6
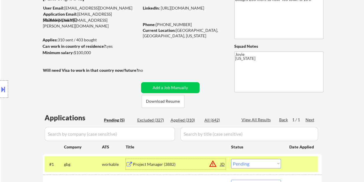
scroll to position [29, 0]
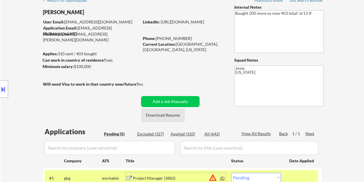
click at [164, 114] on button "Download Resume" at bounding box center [163, 115] width 43 height 13
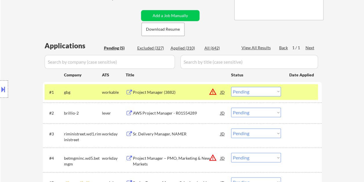
scroll to position [116, 0]
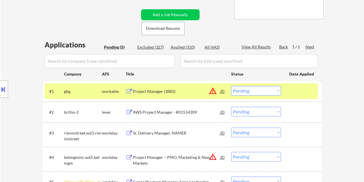
click at [257, 91] on select "Choose an option... Pending Applied Excluded (Questions) Excluded (Expired) Exc…" at bounding box center [256, 91] width 50 height 10
click at [231, 86] on select "Choose an option... Pending Applied Excluded (Questions) Excluded (Expired) Exc…" at bounding box center [256, 91] width 50 height 10
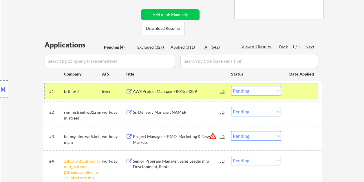
click at [292, 92] on div at bounding box center [303, 91] width 26 height 10
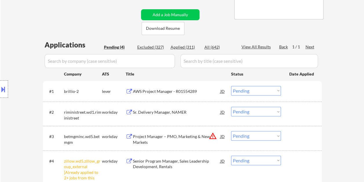
click at [292, 92] on div at bounding box center [303, 91] width 26 height 10
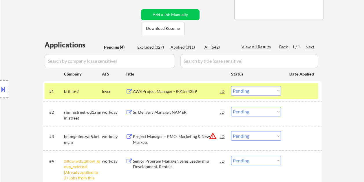
click at [183, 94] on div "AWS Project Manager - R01554289" at bounding box center [177, 91] width 88 height 10
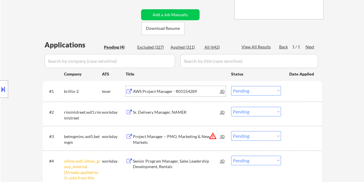
click at [290, 93] on div at bounding box center [303, 91] width 26 height 10
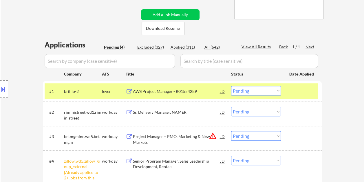
click at [277, 91] on select "Choose an option... Pending Applied Excluded (Questions) Excluded (Expired) Exc…" at bounding box center [256, 91] width 50 height 10
click at [231, 86] on select "Choose an option... Pending Applied Excluded (Questions) Excluded (Expired) Exc…" at bounding box center [256, 91] width 50 height 10
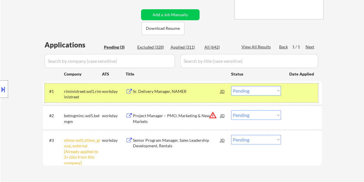
click at [300, 89] on div at bounding box center [303, 91] width 26 height 10
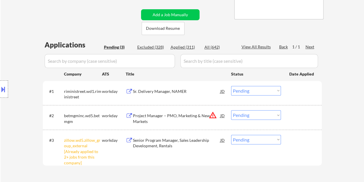
click at [303, 89] on div at bounding box center [303, 91] width 26 height 10
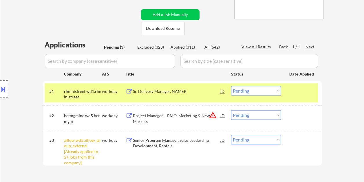
click at [160, 90] on div "Sr. Delivery Manager, NAMER" at bounding box center [177, 92] width 88 height 6
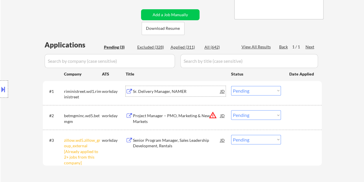
click at [287, 94] on div "#1 riministreet.wd1.riministreet workday Sr. Delivery Manager, NAMER JD warning…" at bounding box center [182, 92] width 274 height 19
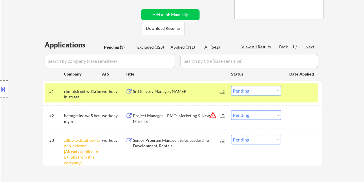
click at [276, 91] on select "Choose an option... Pending Applied Excluded (Questions) Excluded (Expired) Exc…" at bounding box center [256, 91] width 50 height 10
click at [231, 86] on select "Choose an option... Pending Applied Excluded (Questions) Excluded (Expired) Exc…" at bounding box center [256, 91] width 50 height 10
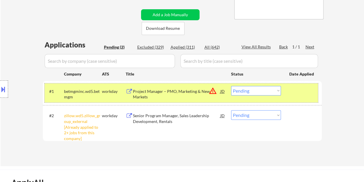
click at [288, 95] on div "#1 betmgminc.wd5.betmgm workday Project Manager – PMO, Marketing & New Markets …" at bounding box center [182, 92] width 274 height 19
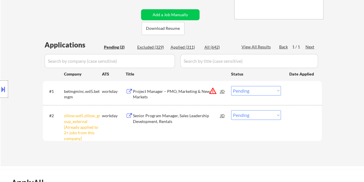
click at [292, 93] on div at bounding box center [303, 91] width 26 height 10
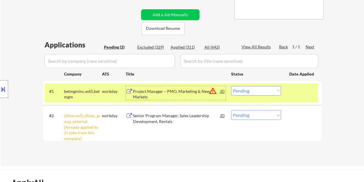
click at [169, 92] on div "Project Manager – PMO, Marketing & New Markets" at bounding box center [177, 94] width 88 height 11
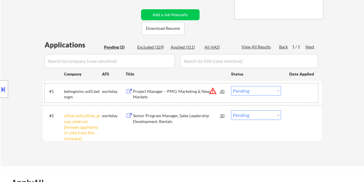
click at [290, 93] on div at bounding box center [303, 91] width 26 height 10
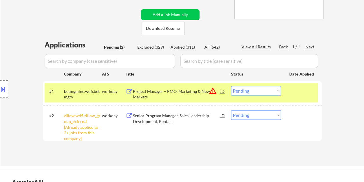
click at [276, 92] on select "Choose an option... Pending Applied Excluded (Questions) Excluded (Expired) Exc…" at bounding box center [256, 91] width 50 height 10
click at [231, 86] on select "Choose an option... Pending Applied Excluded (Questions) Excluded (Expired) Exc…" at bounding box center [256, 91] width 50 height 10
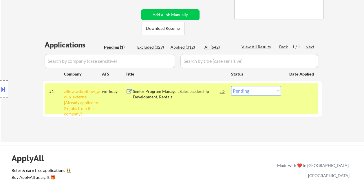
click at [296, 99] on div "#1 zillow.wd5.zillow_group_external [Already applied to 2+ jobs from this compa…" at bounding box center [182, 98] width 274 height 30
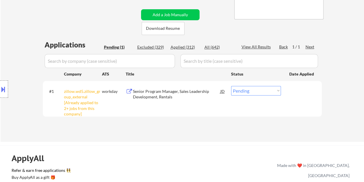
click at [290, 91] on div at bounding box center [303, 91] width 26 height 10
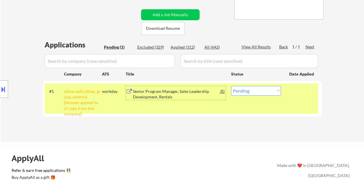
click at [177, 89] on div "Senior Program Manager, Sales Leadership Development, Rentals" at bounding box center [177, 94] width 88 height 11
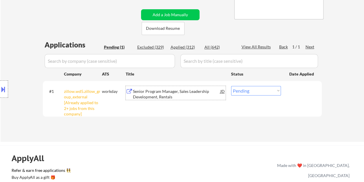
click at [290, 95] on div at bounding box center [303, 91] width 26 height 10
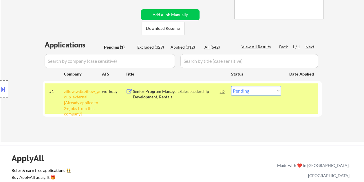
click at [278, 88] on select "Choose an option... Pending Applied Excluded (Questions) Excluded (Expired) Exc…" at bounding box center [256, 91] width 50 height 10
select select ""applied""
click at [231, 86] on select "Choose an option... Pending Applied Excluded (Questions) Excluded (Expired) Exc…" at bounding box center [256, 91] width 50 height 10
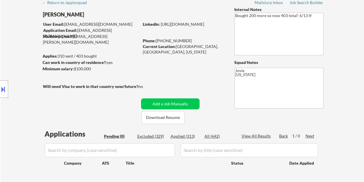
scroll to position [58, 0]
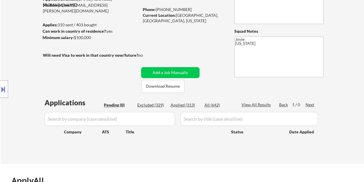
click at [179, 104] on div "Applied (313)" at bounding box center [185, 105] width 29 height 6
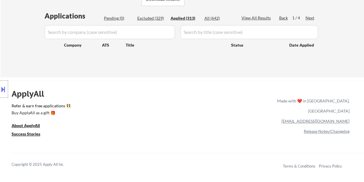
scroll to position [128, 0]
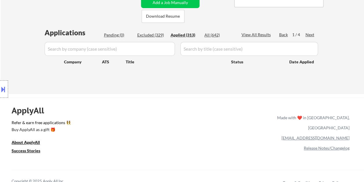
select select ""applied""
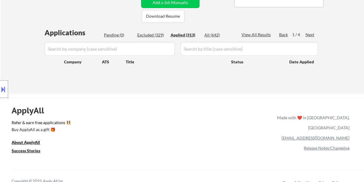
select select ""applied""
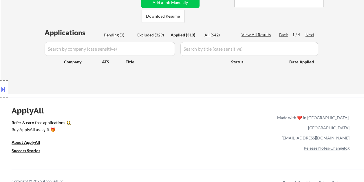
select select ""applied""
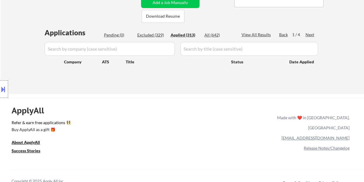
select select ""applied""
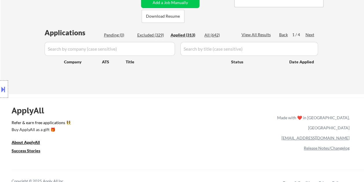
select select ""applied""
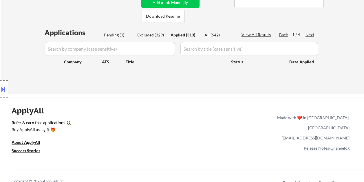
select select ""applied""
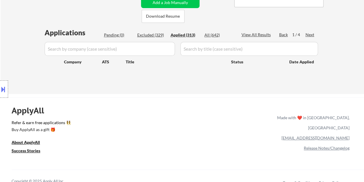
select select ""applied""
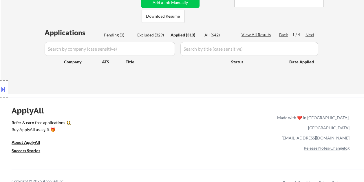
select select ""applied""
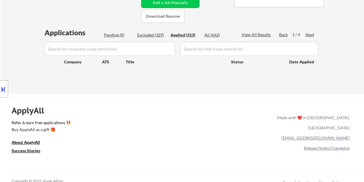
select select ""applied""
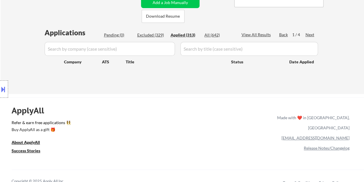
select select ""applied""
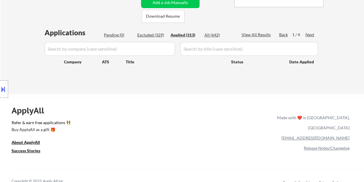
select select ""applied""
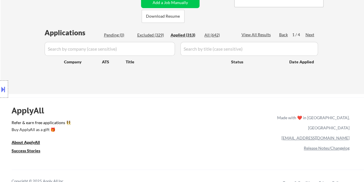
select select ""applied""
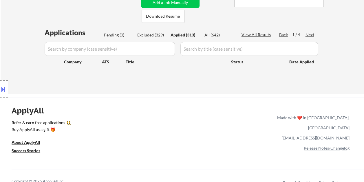
select select ""applied""
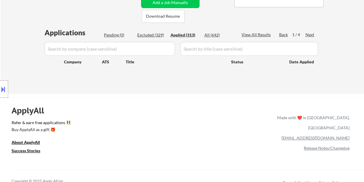
select select ""applied""
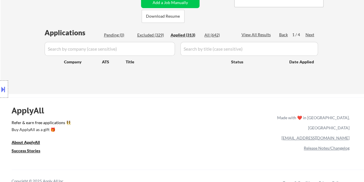
select select ""applied""
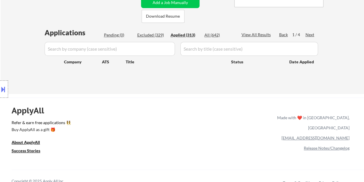
select select ""applied""
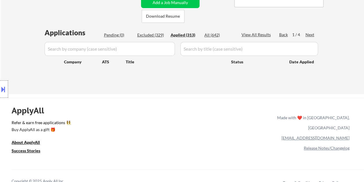
select select ""applied""
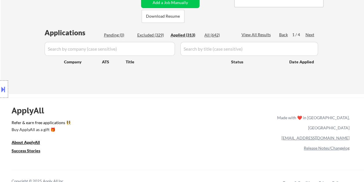
select select ""applied""
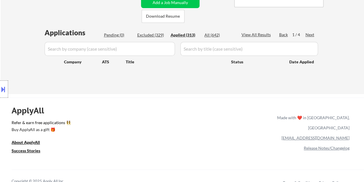
select select ""applied""
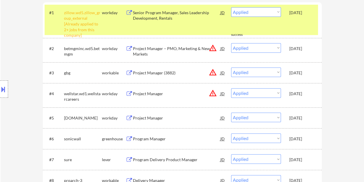
scroll to position [203, 0]
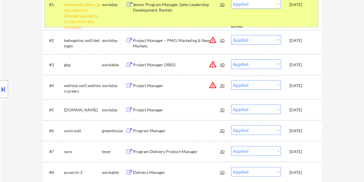
click at [293, 15] on div "#1 zillow.wd5.zillow_group_external [Already applied to 2+ jobs from this compa…" at bounding box center [182, 12] width 274 height 30
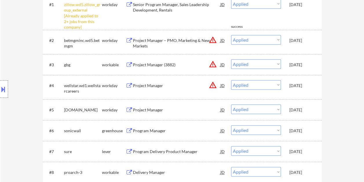
click at [305, 19] on div "#1 zillow.wd5.zillow_group_external [Already applied to 2+ jobs from this compa…" at bounding box center [182, 12] width 274 height 30
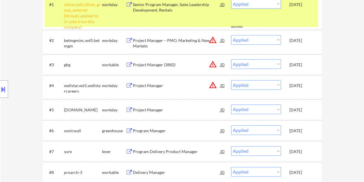
click at [308, 42] on div "[DATE]" at bounding box center [303, 41] width 26 height 6
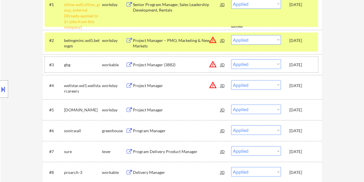
click at [315, 65] on div "#3 gbg workable Project Manager (3882) JD warning_amber Choose an option... Pen…" at bounding box center [182, 65] width 274 height 16
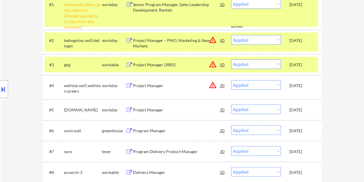
click at [303, 61] on div "[DATE]" at bounding box center [303, 64] width 26 height 10
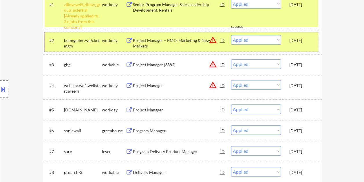
click at [305, 48] on div "#2 betmgminc.wd5.betmgm workday Project Manager – PMO, Marketing & New Markets …" at bounding box center [182, 41] width 274 height 19
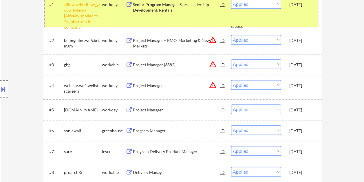
click at [303, 19] on div "#1 zillow.wd5.zillow_group_external [Already applied to 2+ jobs from this compa…" at bounding box center [182, 12] width 274 height 30
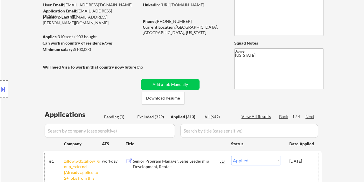
scroll to position [29, 0]
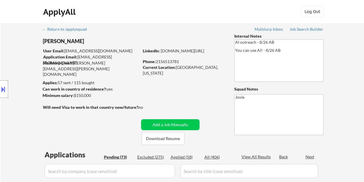
select select ""pending""
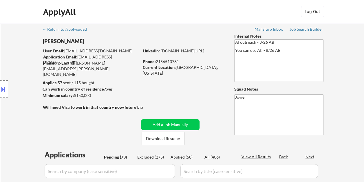
select select ""pending""
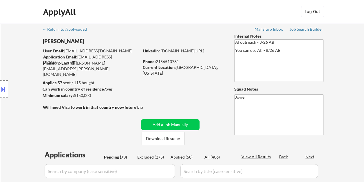
select select ""pending""
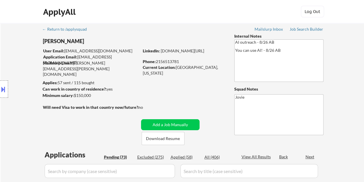
select select ""pending""
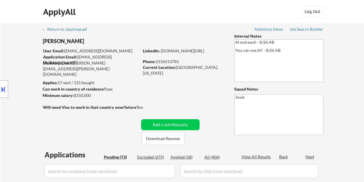
select select ""pending""
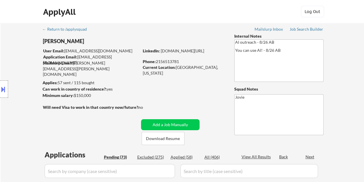
select select ""pending""
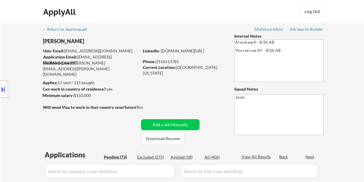
select select ""pending""
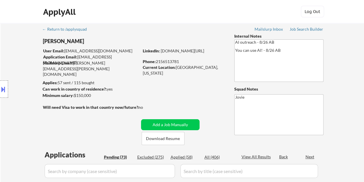
select select ""pending""
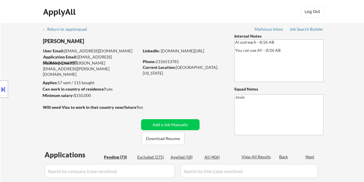
select select ""pending""
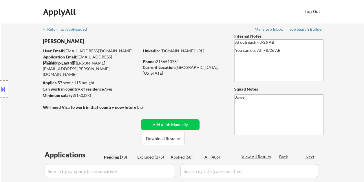
select select ""pending""
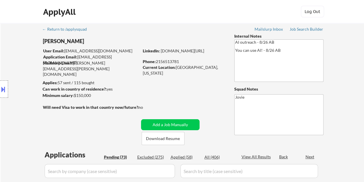
select select ""pending""
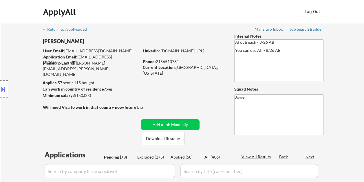
select select ""pending""
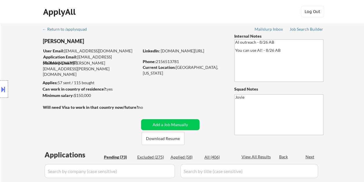
select select ""pending""
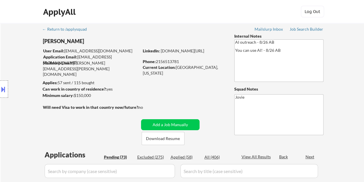
select select ""pending""
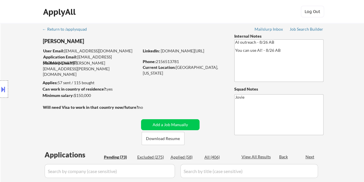
select select ""pending""
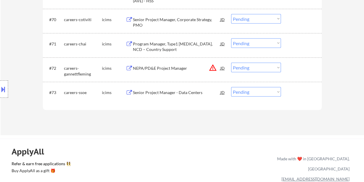
scroll to position [1696, 0]
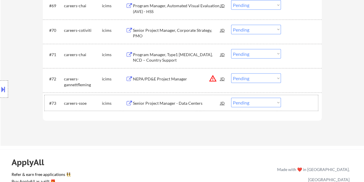
click at [290, 101] on div at bounding box center [303, 103] width 26 height 10
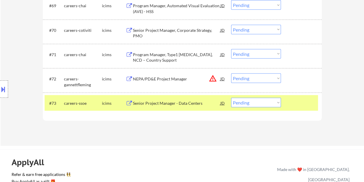
click at [177, 97] on div "#73 careers-ssoe icims Senior Project Manager - Data Centers JD Choose an optio…" at bounding box center [182, 103] width 274 height 16
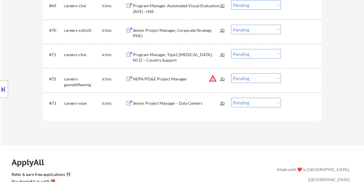
click at [294, 106] on div at bounding box center [303, 103] width 26 height 10
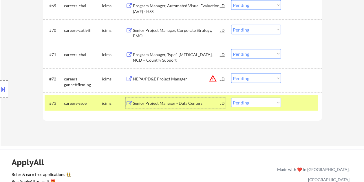
click at [204, 103] on div "Senior Project Manager - Data Centers" at bounding box center [177, 104] width 88 height 6
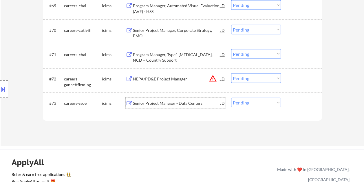
click at [297, 106] on div at bounding box center [303, 103] width 26 height 10
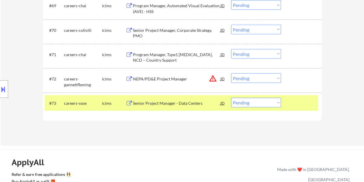
click at [274, 103] on select "Choose an option... Pending Applied Excluded (Questions) Excluded (Expired) Exc…" at bounding box center [256, 103] width 50 height 10
select select ""excluded__expired_""
click at [231, 98] on select "Choose an option... Pending Applied Excluded (Questions) Excluded (Expired) Exc…" at bounding box center [256, 103] width 50 height 10
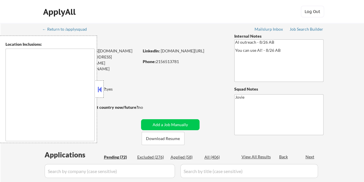
click at [100, 86] on button at bounding box center [100, 89] width 6 height 9
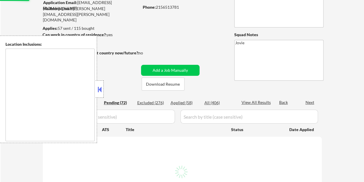
scroll to position [76, 0]
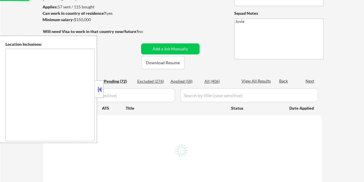
click at [100, 89] on button at bounding box center [100, 89] width 6 height 9
select select ""pending""
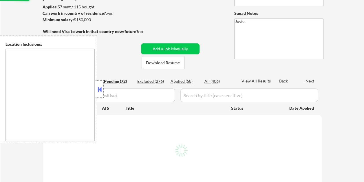
select select ""pending""
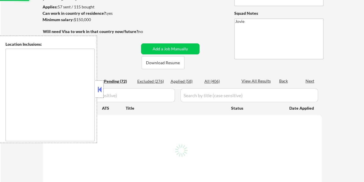
select select ""pending""
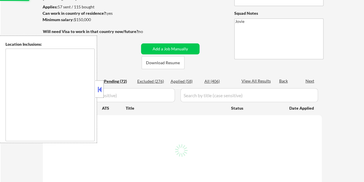
select select ""pending""
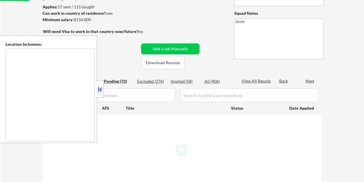
select select ""pending""
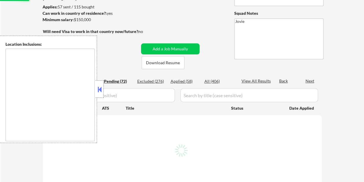
select select ""pending""
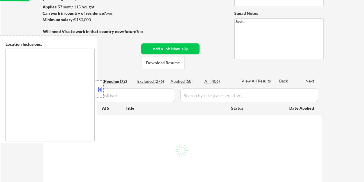
select select ""pending""
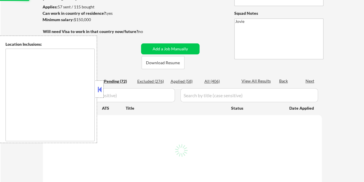
select select ""pending""
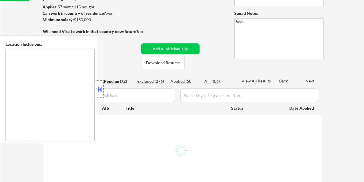
select select ""pending""
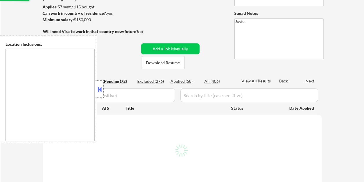
select select ""pending""
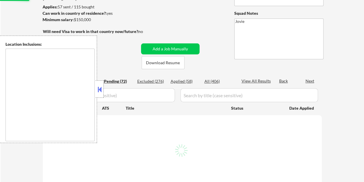
select select ""pending""
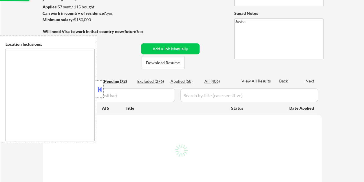
select select ""pending""
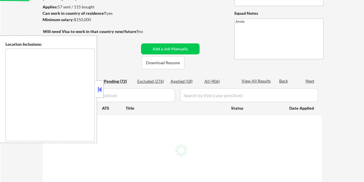
select select ""pending""
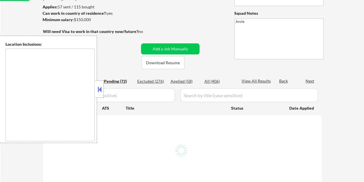
select select ""pending""
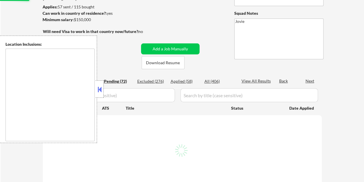
select select ""pending""
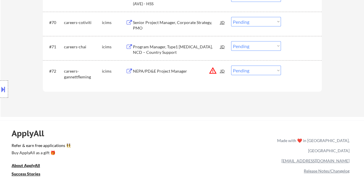
scroll to position [1675, 0]
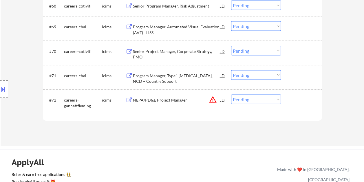
click at [317, 100] on div "#72 careers-gannettfleming icims NEPA/PD&E Project Manager JD warning_amber Cho…" at bounding box center [182, 101] width 274 height 19
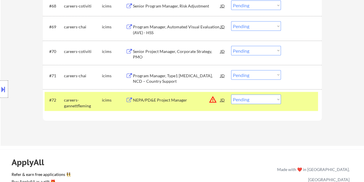
click at [174, 102] on div "NEPA/PD&E Project Manager" at bounding box center [177, 100] width 88 height 6
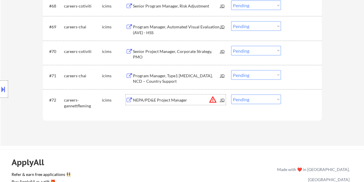
drag, startPoint x: 294, startPoint y: 99, endPoint x: 279, endPoint y: 99, distance: 15.7
click at [294, 99] on div at bounding box center [303, 100] width 26 height 10
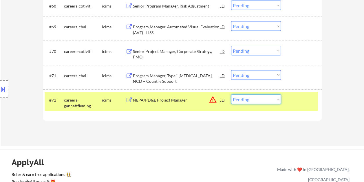
click at [276, 99] on select "Choose an option... Pending Applied Excluded (Questions) Excluded (Expired) Exc…" at bounding box center [256, 100] width 50 height 10
select select ""excluded__bad_match_""
click at [231, 95] on select "Choose an option... Pending Applied Excluded (Questions) Excluded (Expired) Exc…" at bounding box center [256, 100] width 50 height 10
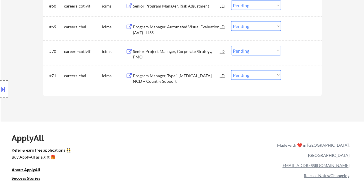
click at [293, 75] on div at bounding box center [303, 75] width 26 height 10
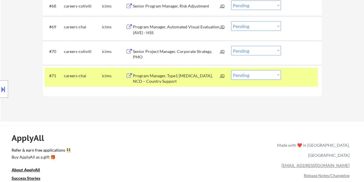
click at [168, 77] on div "Program Manager, Type1 [MEDICAL_DATA], NCD – Country Support" at bounding box center [177, 78] width 88 height 11
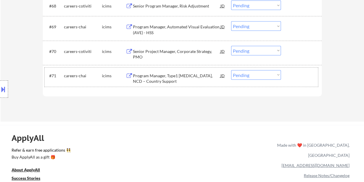
click at [285, 75] on div "#71 careers-chai icims Program Manager, Type1 [MEDICAL_DATA], NCD – Country Sup…" at bounding box center [182, 77] width 274 height 19
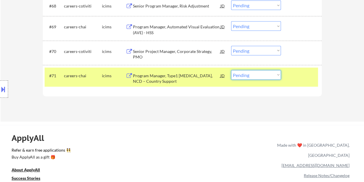
click at [277, 77] on select "Choose an option... Pending Applied Excluded (Questions) Excluded (Expired) Exc…" at bounding box center [256, 75] width 50 height 10
select select ""excluded__bad_match_""
click at [231, 70] on select "Choose an option... Pending Applied Excluded (Questions) Excluded (Expired) Exc…" at bounding box center [256, 75] width 50 height 10
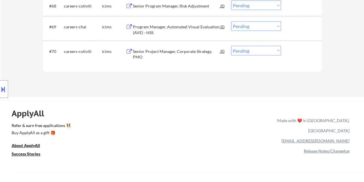
click at [294, 51] on div at bounding box center [303, 51] width 26 height 10
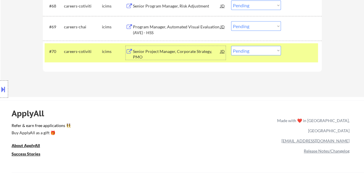
click at [156, 53] on div "Senior Project Manager, Corporate Strategy, PMO" at bounding box center [177, 54] width 88 height 11
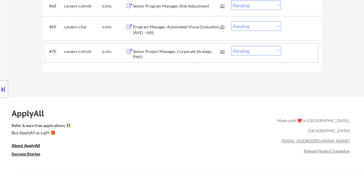
click at [296, 54] on div at bounding box center [303, 51] width 26 height 10
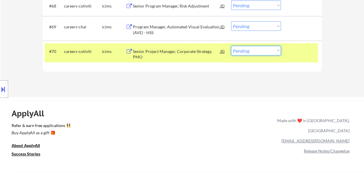
click at [272, 54] on select "Choose an option... Pending Applied Excluded (Questions) Excluded (Expired) Exc…" at bounding box center [256, 51] width 50 height 10
select select ""excluded__salary_""
click at [231, 46] on select "Choose an option... Pending Applied Excluded (Questions) Excluded (Expired) Exc…" at bounding box center [256, 51] width 50 height 10
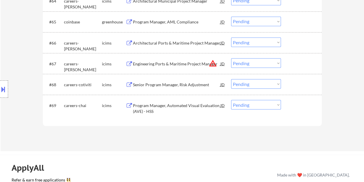
scroll to position [1588, 0]
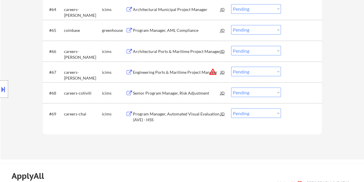
click at [301, 116] on div at bounding box center [303, 113] width 26 height 10
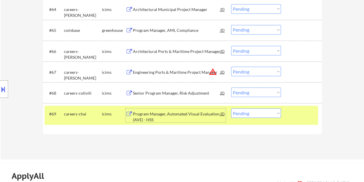
click at [192, 114] on div "Program Manager, Automated Visual Evaluation (AVE) - HSS" at bounding box center [177, 116] width 88 height 11
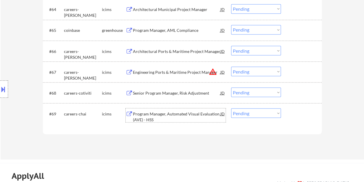
click at [293, 112] on div at bounding box center [303, 113] width 26 height 10
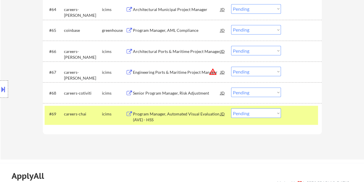
click at [279, 113] on select "Choose an option... Pending Applied Excluded (Questions) Excluded (Expired) Exc…" at bounding box center [256, 113] width 50 height 10
select select ""excluded__bad_match_""
click at [231, 108] on select "Choose an option... Pending Applied Excluded (Questions) Excluded (Expired) Exc…" at bounding box center [256, 113] width 50 height 10
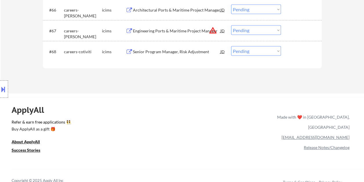
scroll to position [1617, 0]
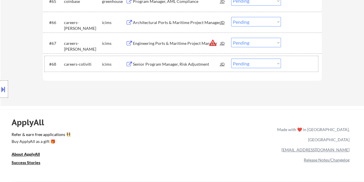
click at [299, 65] on div at bounding box center [303, 64] width 26 height 10
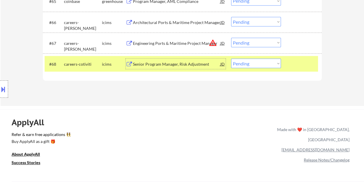
click at [176, 61] on div "Senior Program Manager, Risk Adjustment" at bounding box center [177, 64] width 88 height 6
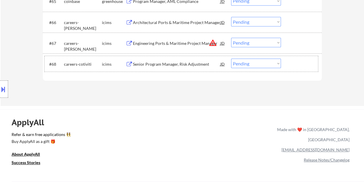
click at [291, 67] on div at bounding box center [303, 64] width 26 height 10
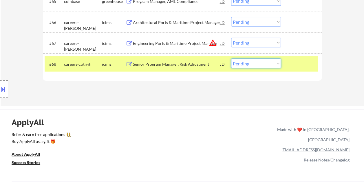
click at [275, 63] on select "Choose an option... Pending Applied Excluded (Questions) Excluded (Expired) Exc…" at bounding box center [256, 64] width 50 height 10
select select ""excluded__salary_""
click at [231, 59] on select "Choose an option... Pending Applied Excluded (Questions) Excluded (Expired) Exc…" at bounding box center [256, 64] width 50 height 10
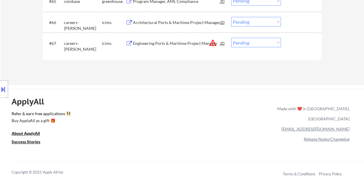
click at [295, 41] on div at bounding box center [303, 43] width 26 height 10
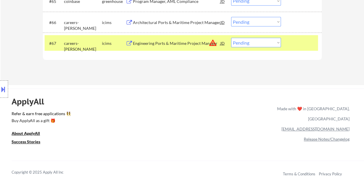
click at [181, 45] on div "Engineering Ports & Maritime Project Manager" at bounding box center [177, 43] width 88 height 6
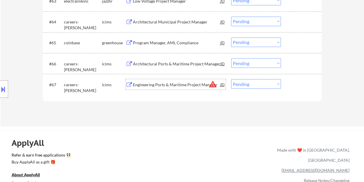
scroll to position [1556, 0]
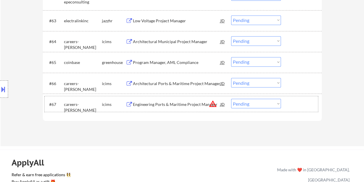
drag, startPoint x: 292, startPoint y: 108, endPoint x: 280, endPoint y: 103, distance: 12.9
click at [292, 108] on div at bounding box center [303, 104] width 26 height 10
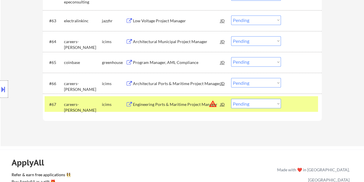
click at [277, 103] on select "Choose an option... Pending Applied Excluded (Questions) Excluded (Expired) Exc…" at bounding box center [256, 104] width 50 height 10
select select ""excluded__bad_match_""
click at [231, 99] on select "Choose an option... Pending Applied Excluded (Questions) Excluded (Expired) Exc…" at bounding box center [256, 104] width 50 height 10
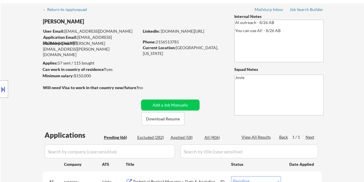
scroll to position [17, 0]
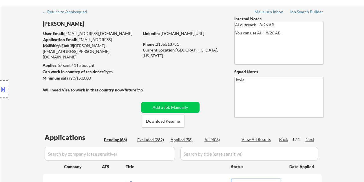
click at [188, 139] on div "Applied (58)" at bounding box center [185, 140] width 29 height 6
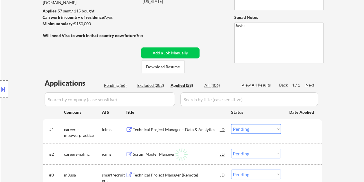
scroll to position [75, 0]
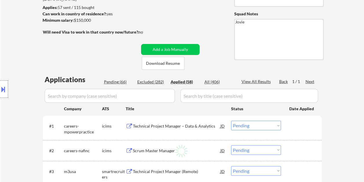
select select ""applied""
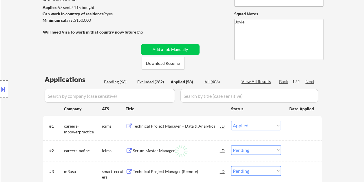
select select ""applied""
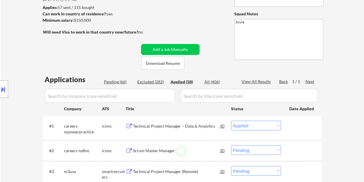
select select ""applied""
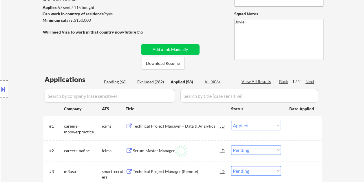
select select ""applied""
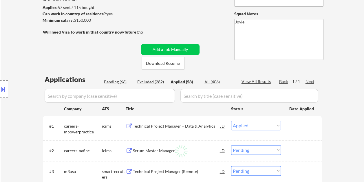
select select ""applied""
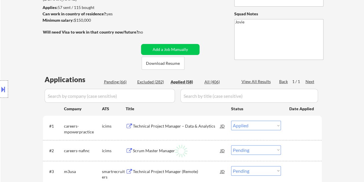
select select ""applied""
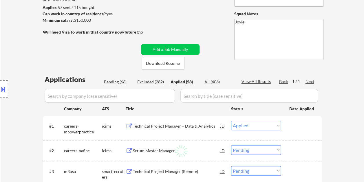
select select ""applied""
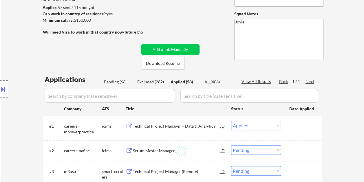
select select ""applied""
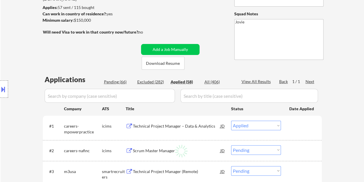
select select ""applied""
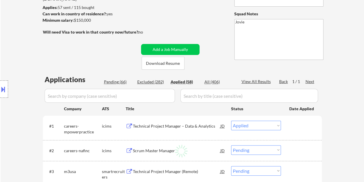
select select ""applied""
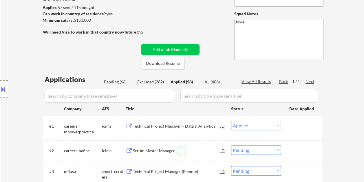
select select ""applied""
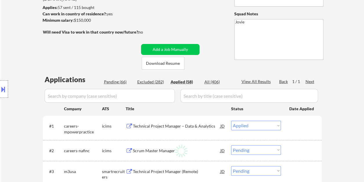
select select ""applied""
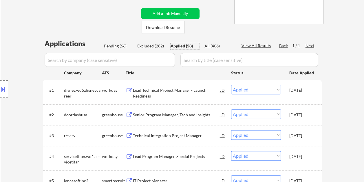
scroll to position [104, 0]
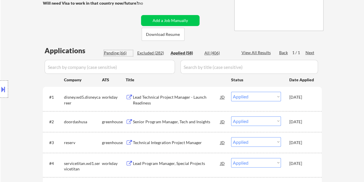
click at [121, 51] on div "Pending (66)" at bounding box center [118, 53] width 29 height 6
select select ""pending""
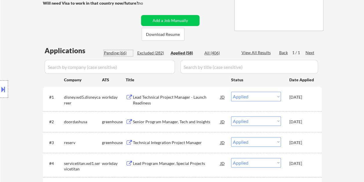
select select ""pending""
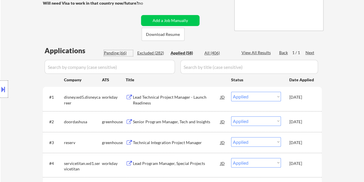
select select ""pending""
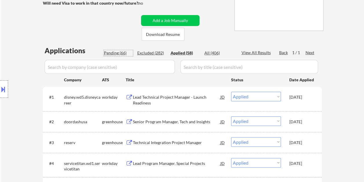
select select ""pending""
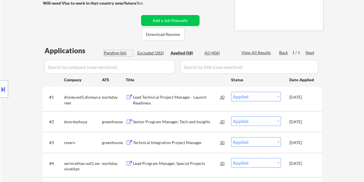
select select ""pending""
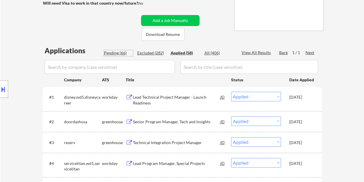
select select ""pending""
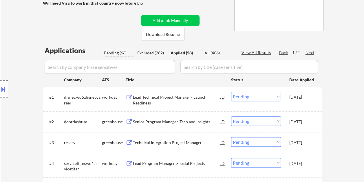
select select ""pending""
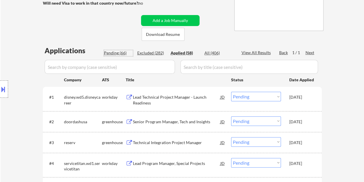
select select ""pending""
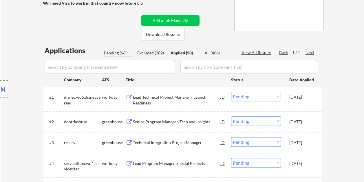
select select ""pending""
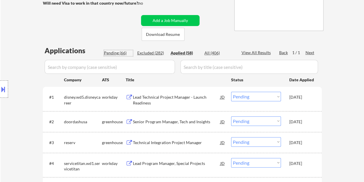
select select ""pending""
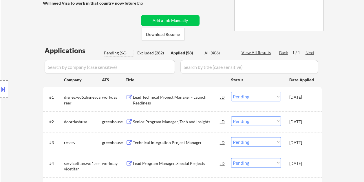
select select ""pending""
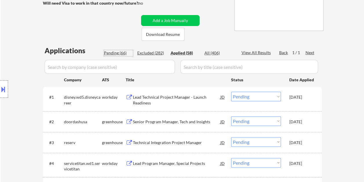
select select ""pending""
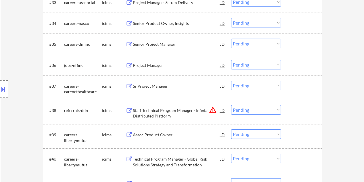
scroll to position [916, 0]
